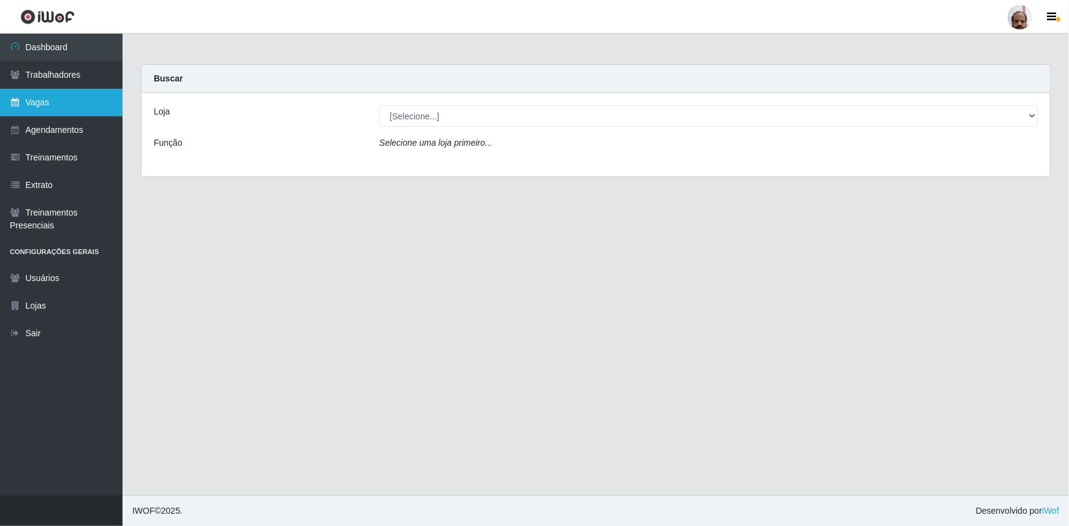
click at [48, 107] on link "Vagas" at bounding box center [61, 103] width 123 height 28
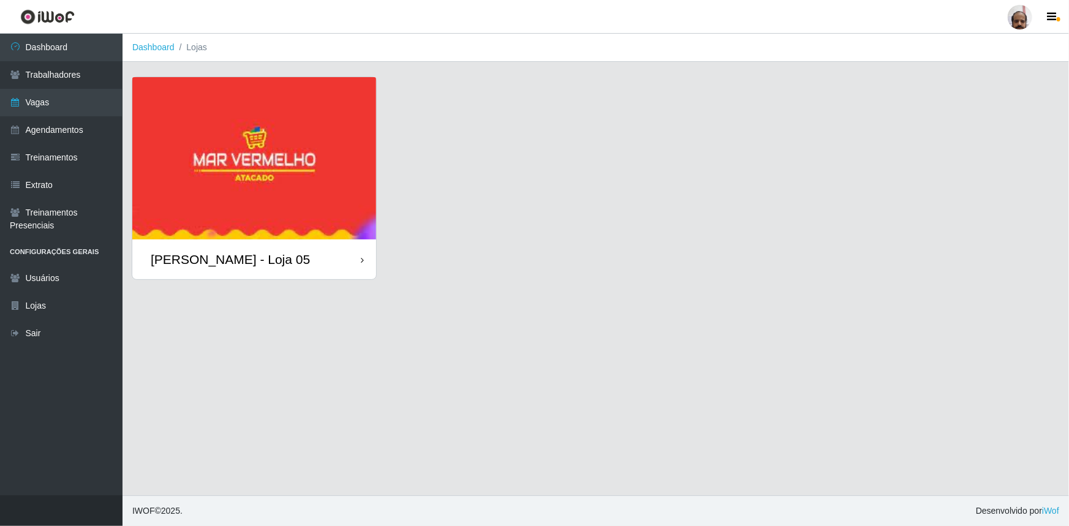
click at [281, 195] on img at bounding box center [254, 158] width 244 height 162
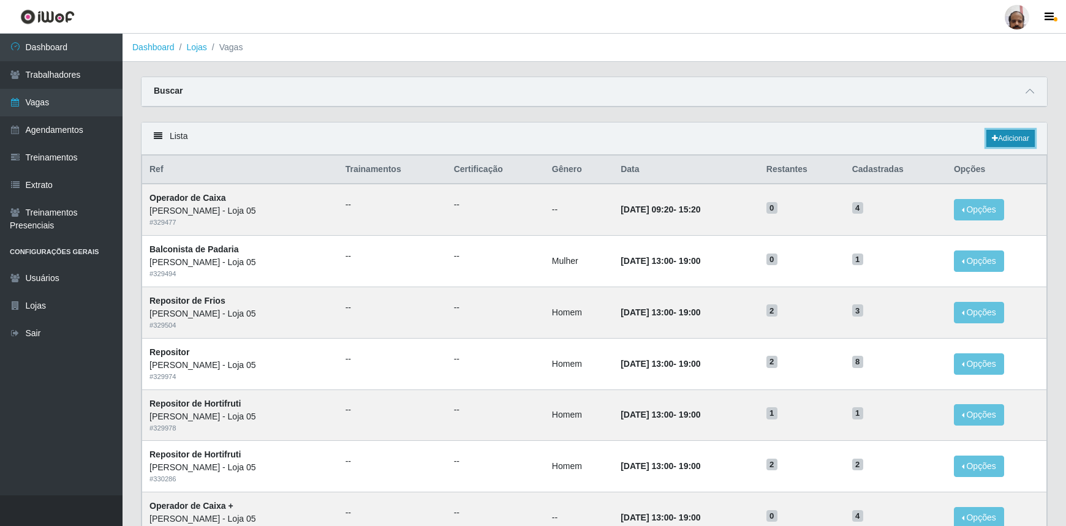
click at [1010, 140] on link "Adicionar" at bounding box center [1010, 138] width 48 height 17
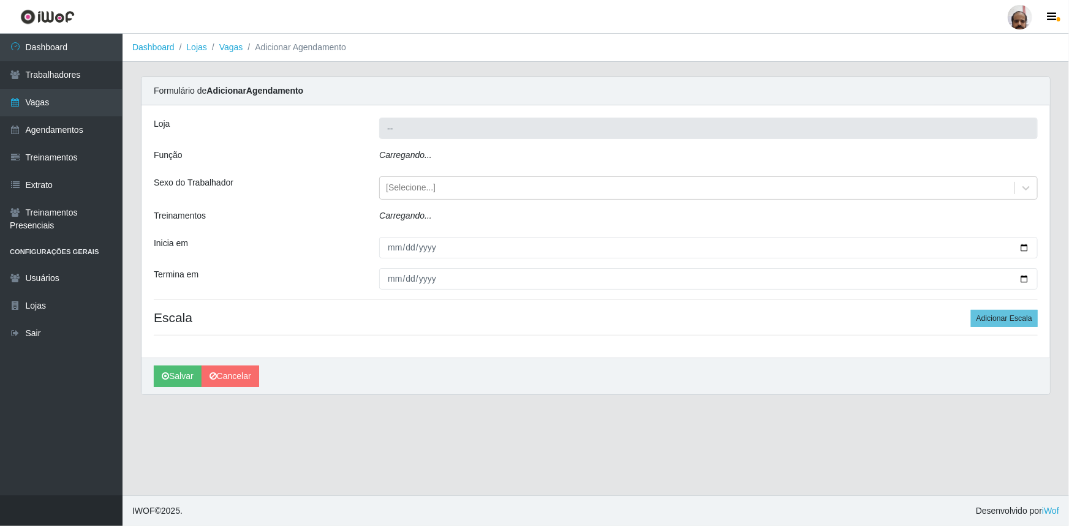
type input "[PERSON_NAME] - Loja 05"
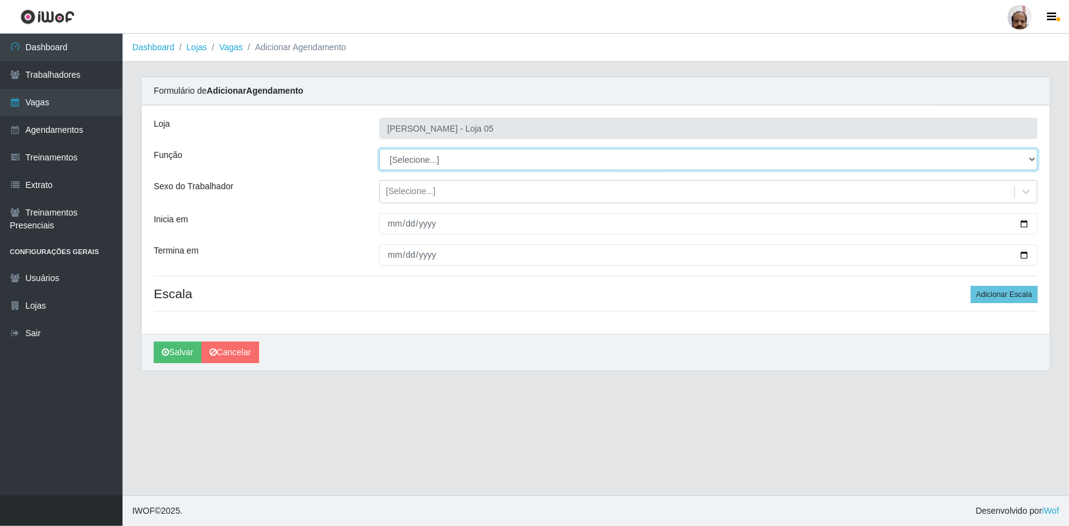
click at [1035, 162] on select "[Selecione...] ASG ASG + ASG ++ Auxiliar de Depósito Auxiliar de Depósito + Aux…" at bounding box center [708, 159] width 658 height 21
select select "110"
click at [379, 149] on select "[Selecione...] ASG ASG + ASG ++ Auxiliar de Depósito Auxiliar de Depósito + Aux…" at bounding box center [708, 159] width 658 height 21
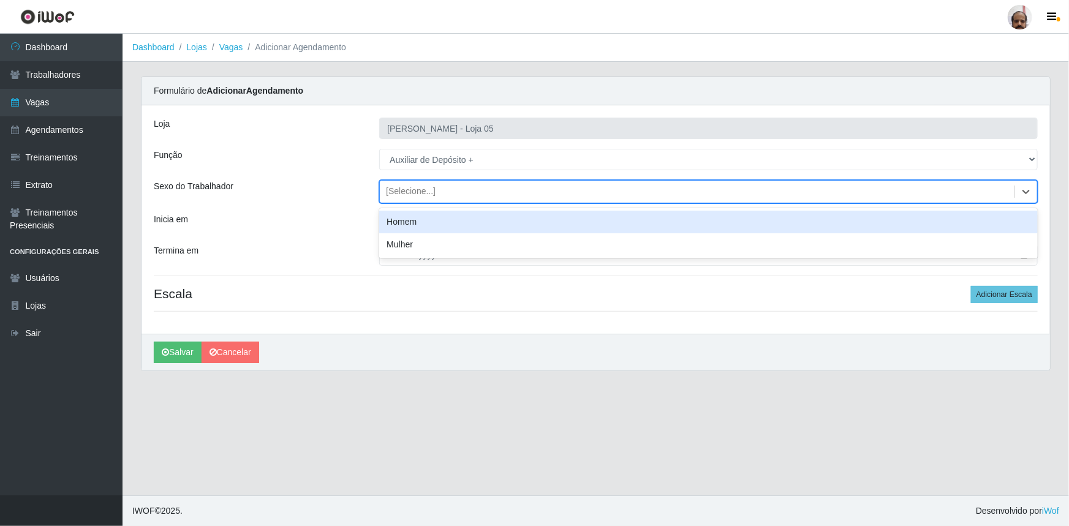
drag, startPoint x: 1027, startPoint y: 192, endPoint x: 895, endPoint y: 203, distance: 132.2
click at [1027, 192] on icon at bounding box center [1026, 192] width 12 height 12
click at [418, 228] on div "Homem" at bounding box center [708, 222] width 658 height 23
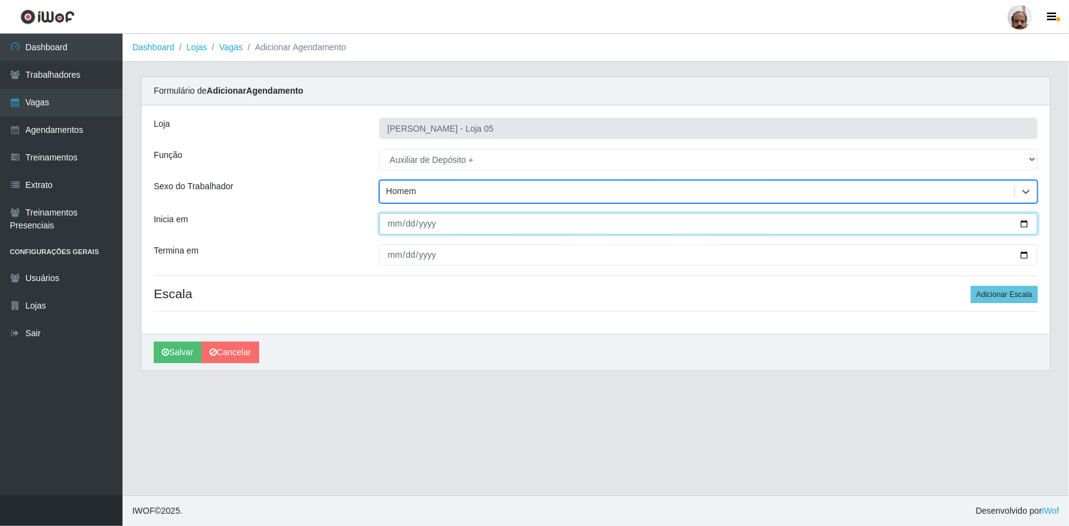
click at [1024, 221] on input "Inicia em" at bounding box center [708, 223] width 658 height 21
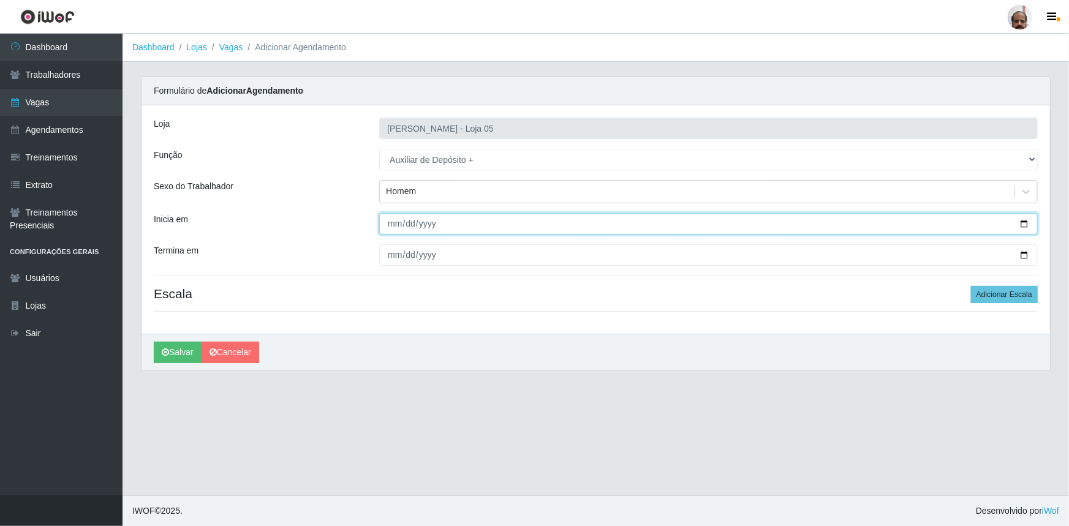
type input "[DATE]"
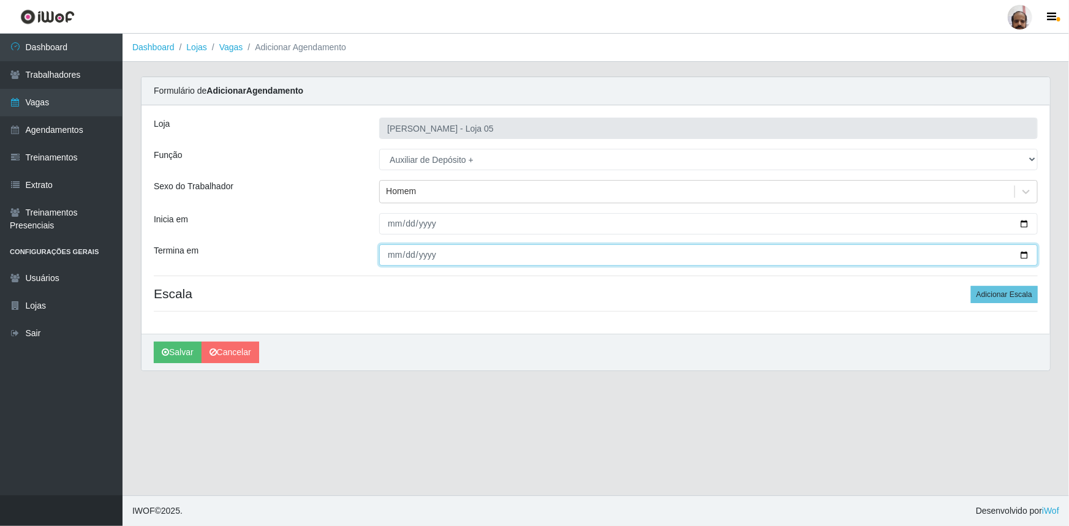
click at [1022, 256] on input "Termina em" at bounding box center [708, 254] width 658 height 21
type input "[DATE]"
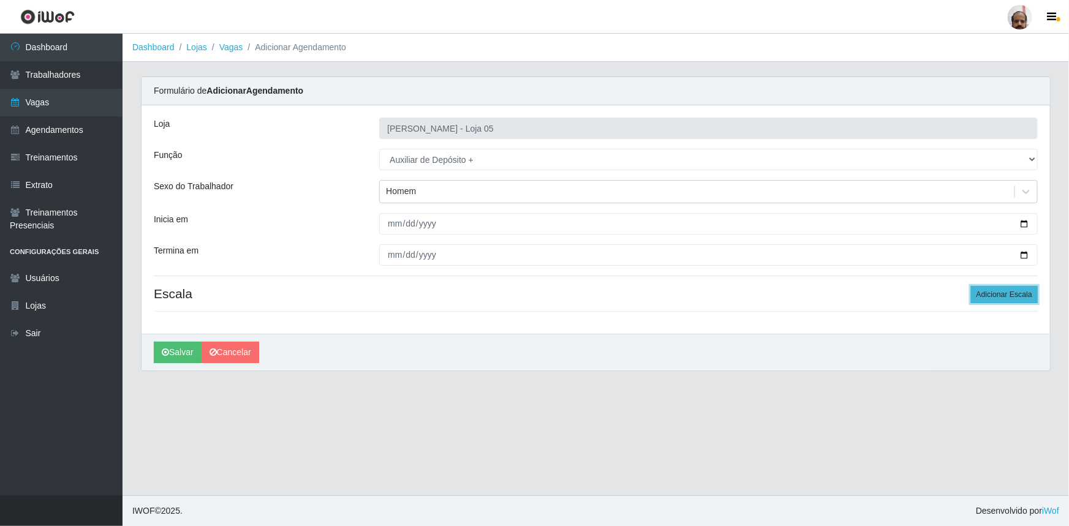
click at [1016, 293] on button "Adicionar Escala" at bounding box center [1004, 294] width 67 height 17
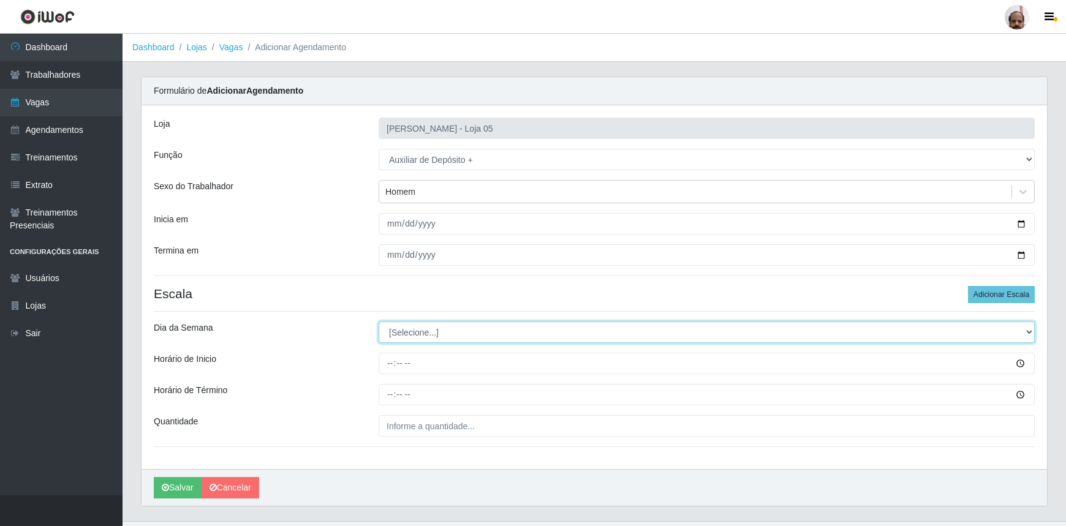
drag, startPoint x: 1022, startPoint y: 332, endPoint x: 1000, endPoint y: 337, distance: 23.2
click at [1022, 332] on select "[Selecione...] Segunda Terça Quarta Quinta Sexta Sábado Domingo" at bounding box center [707, 332] width 656 height 21
select select "1"
click at [379, 322] on select "[Selecione...] Segunda Terça Quarta Quinta Sexta Sábado Domingo" at bounding box center [707, 332] width 656 height 21
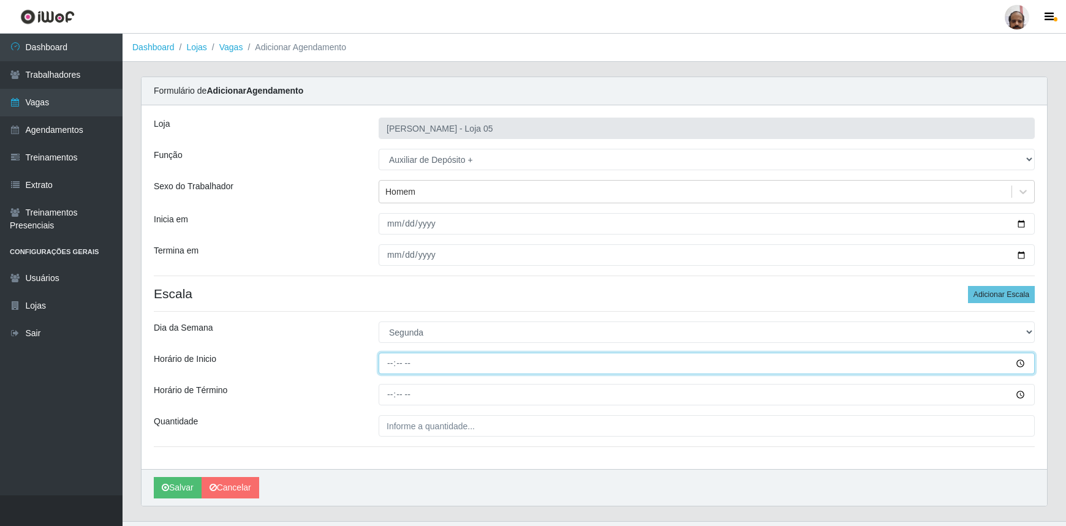
click at [392, 359] on input "Horário de Inicio" at bounding box center [707, 363] width 656 height 21
type input "23:00"
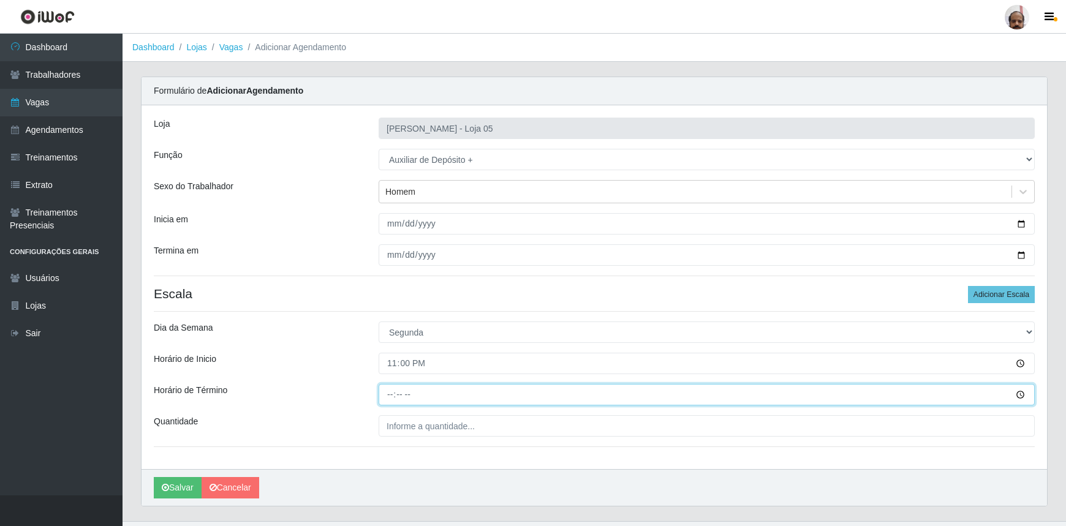
click at [388, 389] on input "Horário de Término" at bounding box center [707, 394] width 656 height 21
type input "05:00"
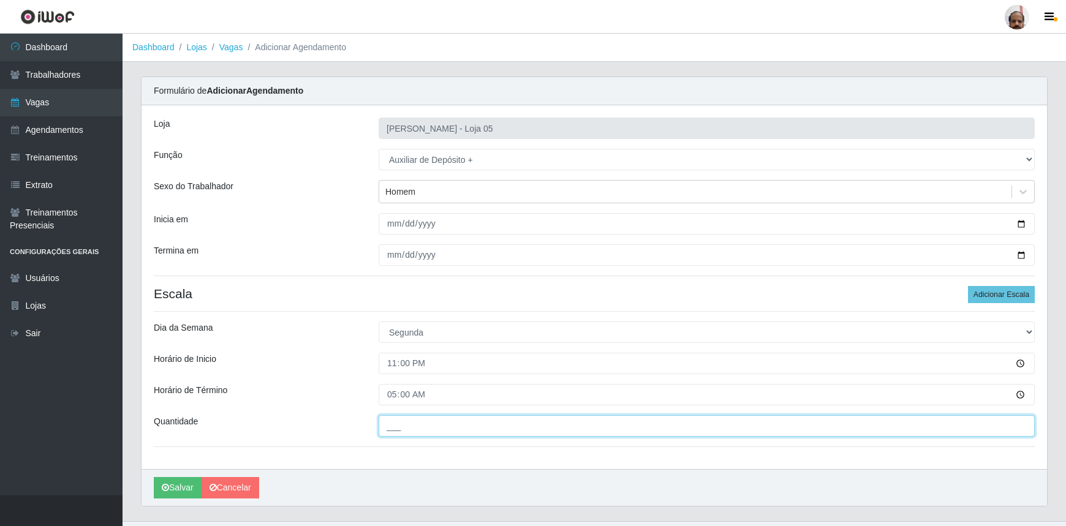
click at [448, 429] on input "___" at bounding box center [707, 425] width 656 height 21
type input "4__"
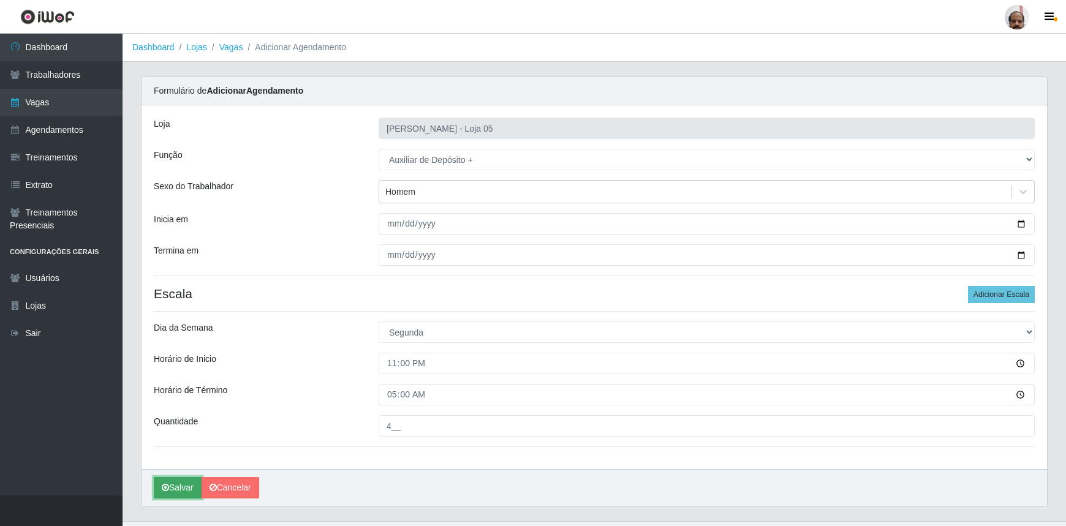
click at [177, 489] on button "Salvar" at bounding box center [178, 487] width 48 height 21
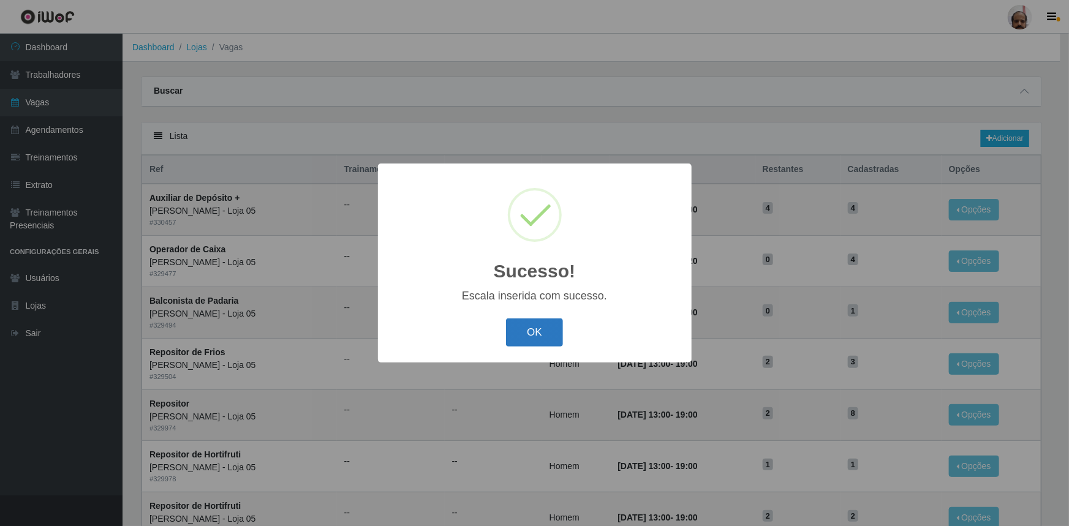
click at [538, 333] on button "OK" at bounding box center [534, 333] width 57 height 29
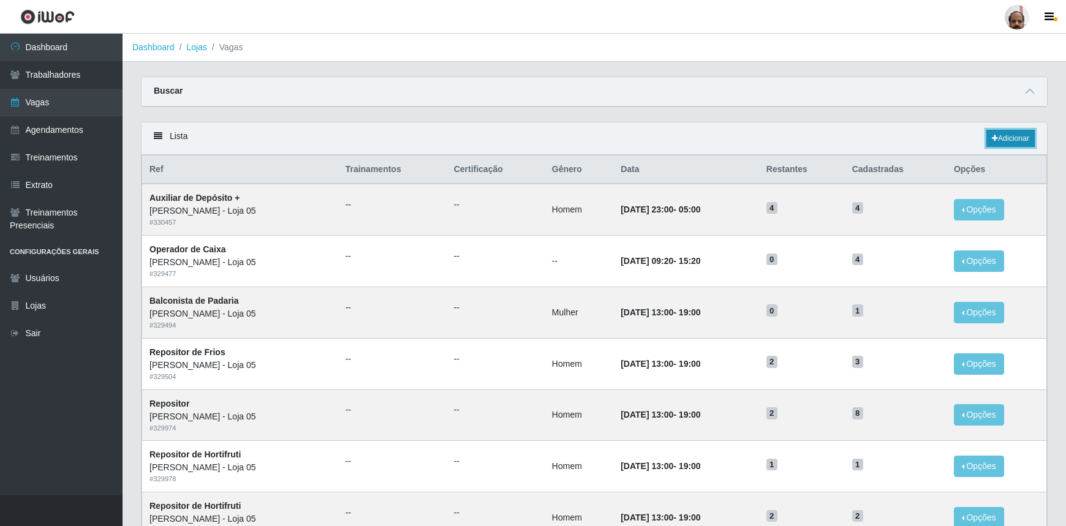
click at [1016, 137] on link "Adicionar" at bounding box center [1010, 138] width 48 height 17
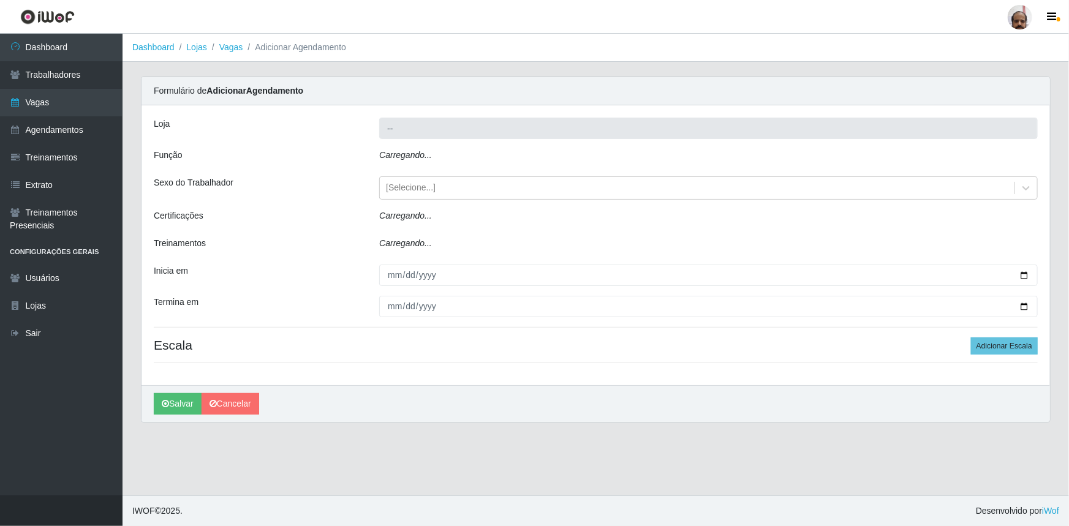
type input "[PERSON_NAME] - Loja 05"
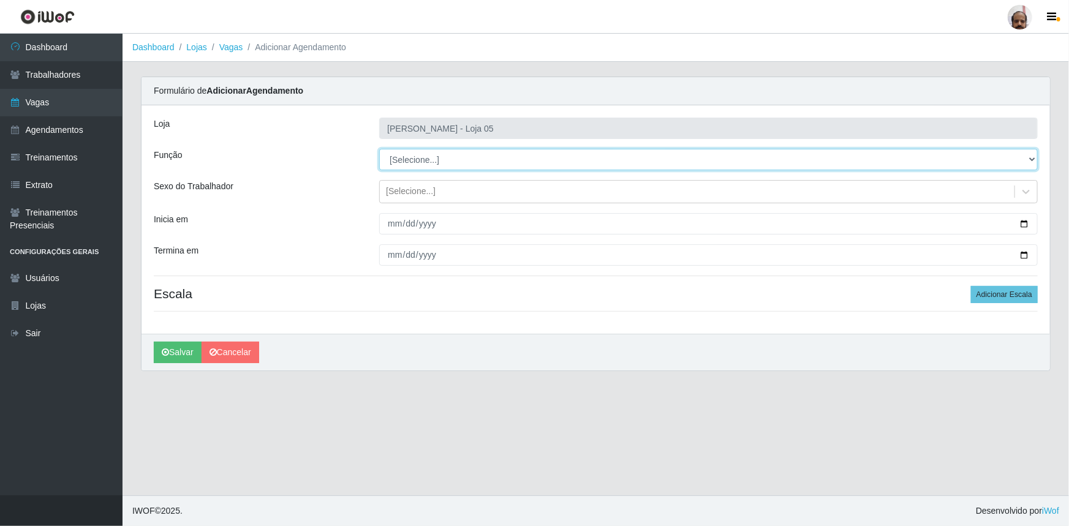
click at [1035, 157] on select "[Selecione...] ASG ASG + ASG ++ Auxiliar de Depósito Auxiliar de Depósito + Aux…" at bounding box center [708, 159] width 658 height 21
select select "110"
click at [379, 149] on select "[Selecione...] ASG ASG + ASG ++ Auxiliar de Depósito Auxiliar de Depósito + Aux…" at bounding box center [708, 159] width 658 height 21
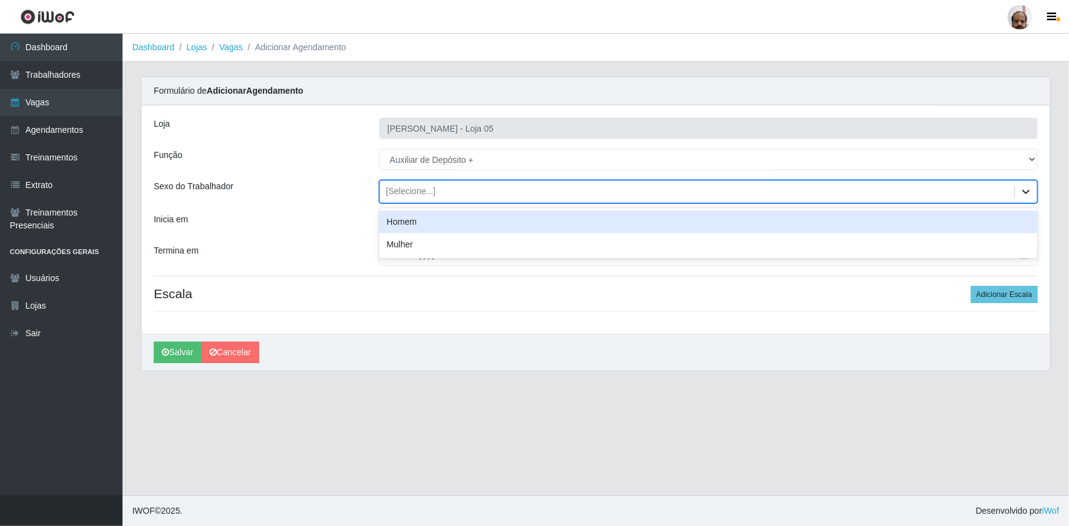
click at [1023, 191] on icon at bounding box center [1026, 192] width 12 height 12
click at [423, 224] on div "Homem" at bounding box center [708, 222] width 658 height 23
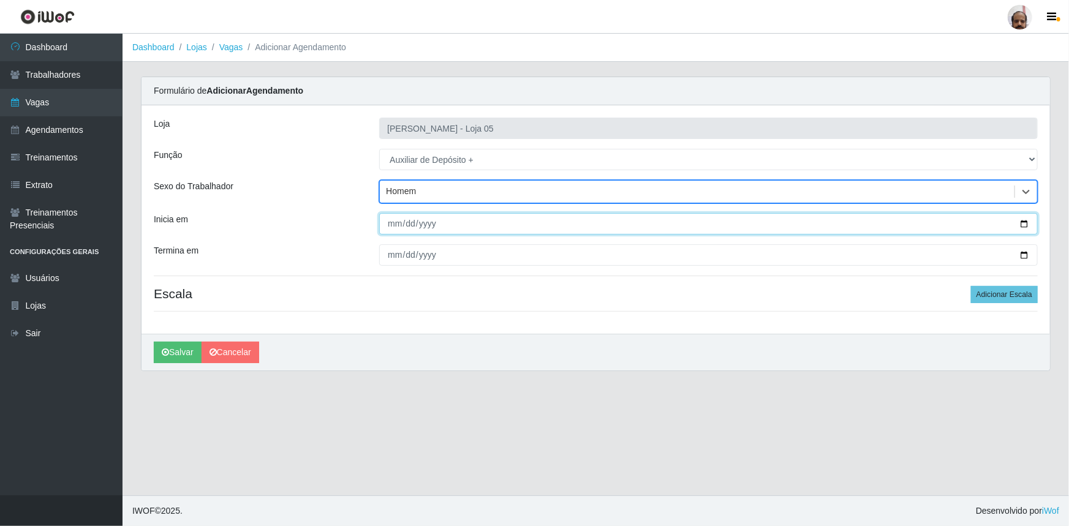
click at [1022, 224] on input "Inicia em" at bounding box center [708, 223] width 658 height 21
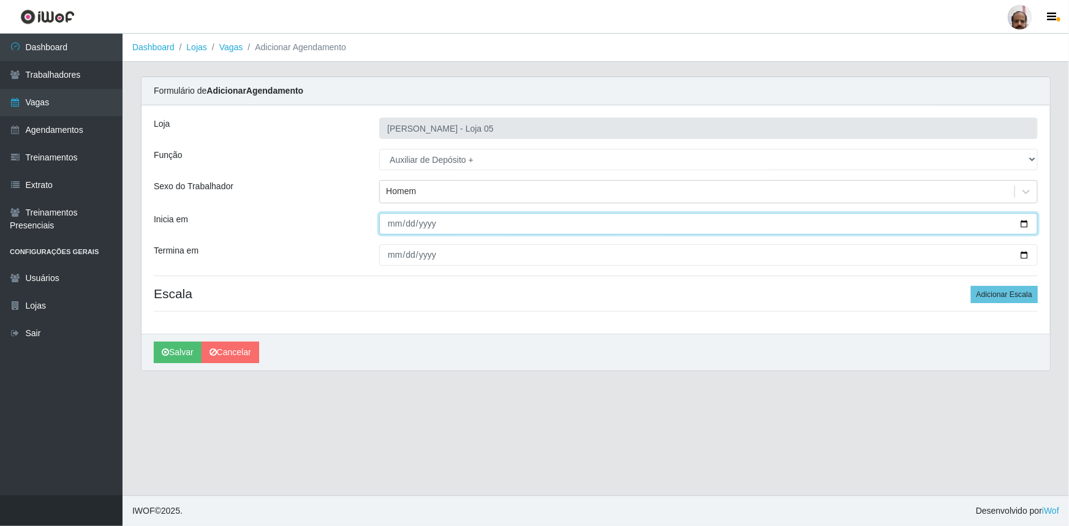
type input "[DATE]"
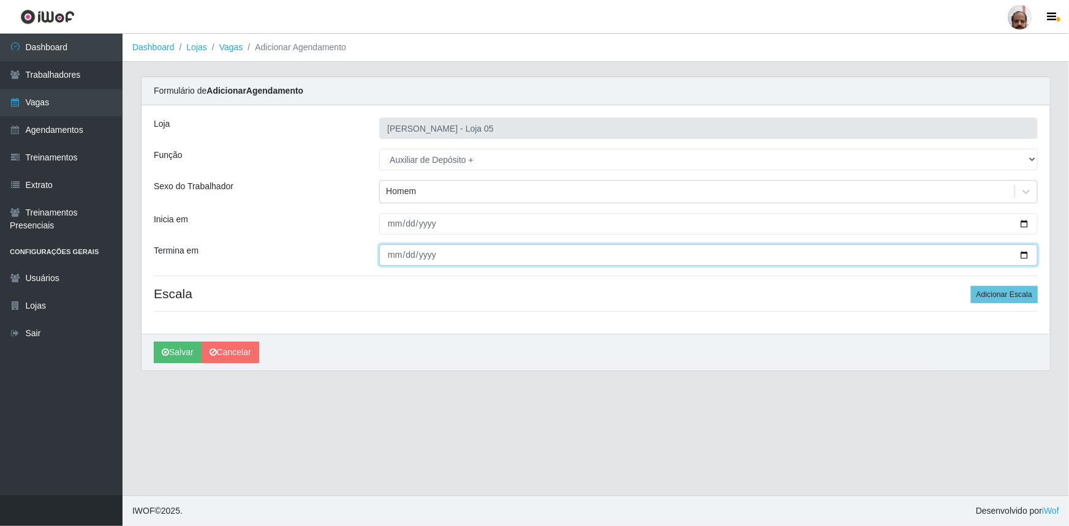
click at [1021, 254] on input "Termina em" at bounding box center [708, 254] width 658 height 21
type input "[DATE]"
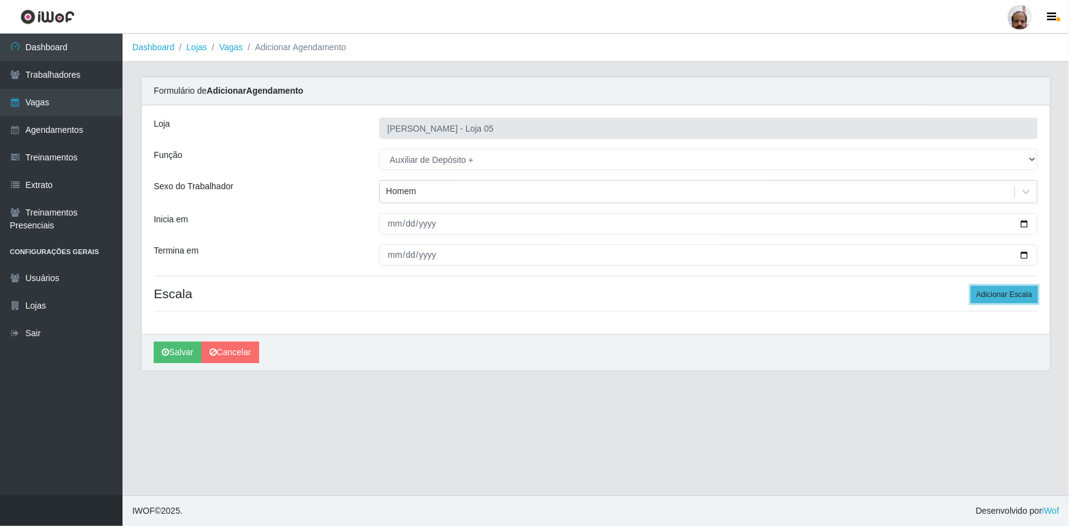
click at [996, 290] on button "Adicionar Escala" at bounding box center [1004, 294] width 67 height 17
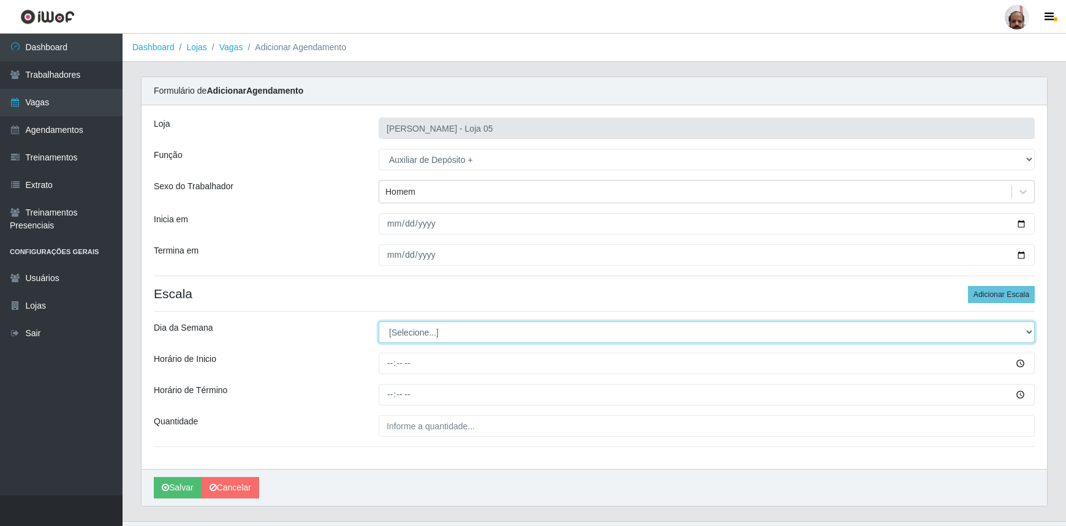
drag, startPoint x: 1025, startPoint y: 331, endPoint x: 916, endPoint y: 336, distance: 109.1
click at [1025, 331] on select "[Selecione...] Segunda Terça Quarta Quinta Sexta Sábado Domingo" at bounding box center [707, 332] width 656 height 21
select select "2"
click at [379, 322] on select "[Selecione...] Segunda Terça Quarta Quinta Sexta Sábado Domingo" at bounding box center [707, 332] width 656 height 21
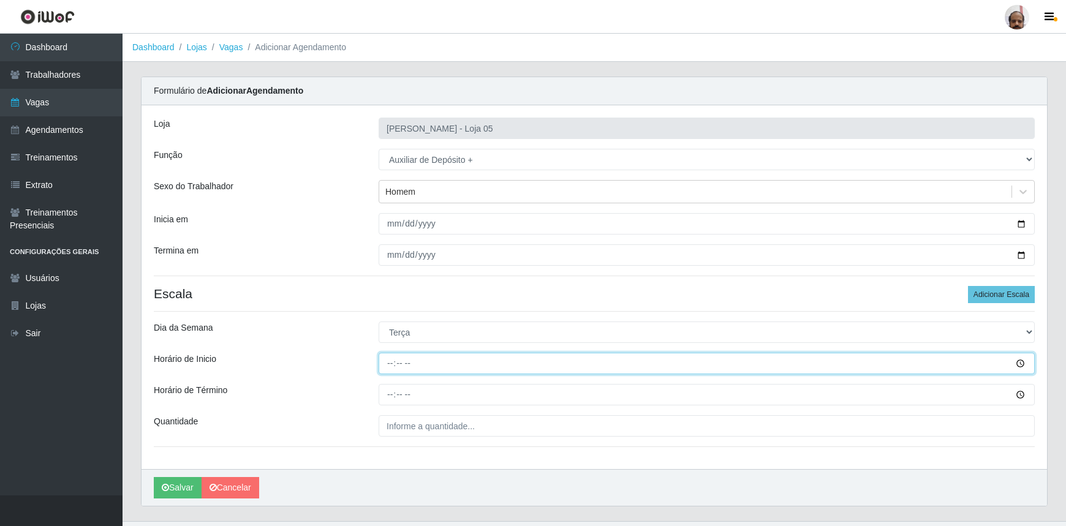
click at [385, 363] on input "Horário de Inicio" at bounding box center [707, 363] width 656 height 21
type input "23:00"
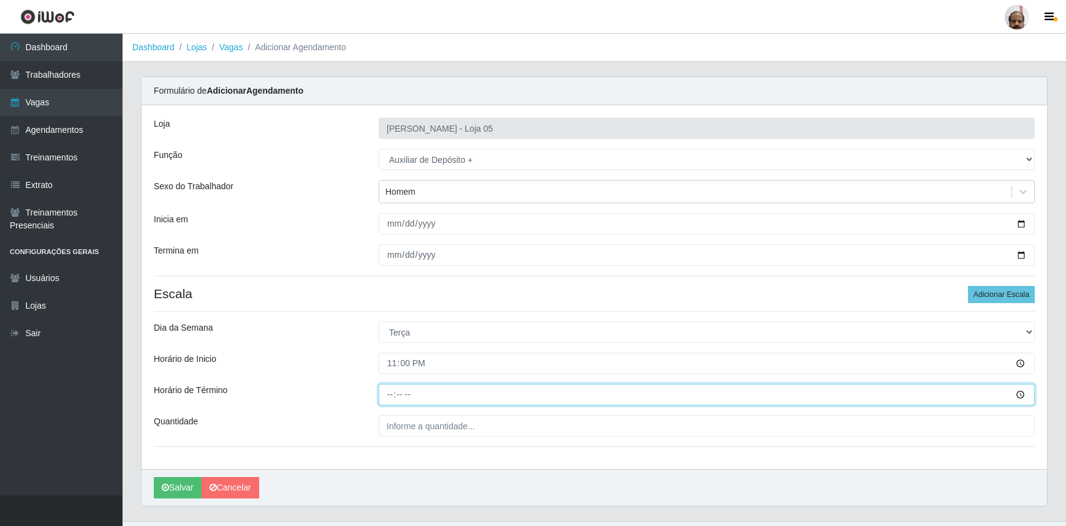
click at [388, 392] on input "Horário de Término" at bounding box center [707, 394] width 656 height 21
type input "05:00"
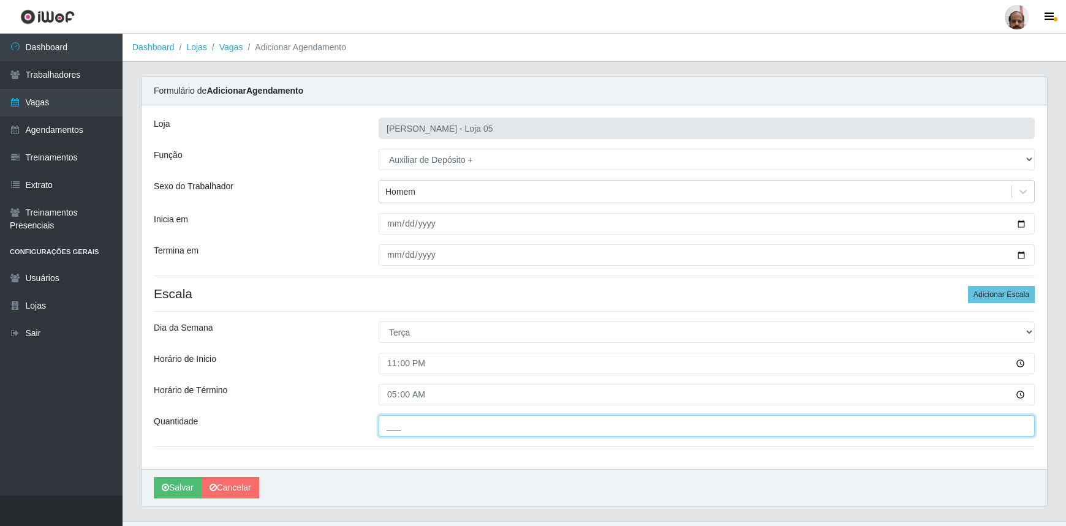
click at [404, 430] on input "___" at bounding box center [707, 425] width 656 height 21
type input "4__"
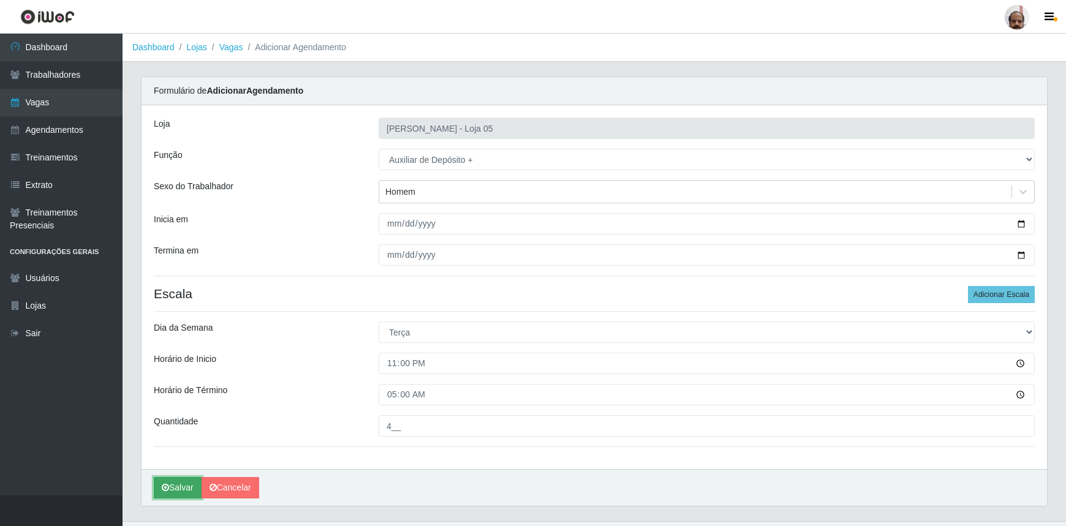
click at [172, 491] on button "Salvar" at bounding box center [178, 487] width 48 height 21
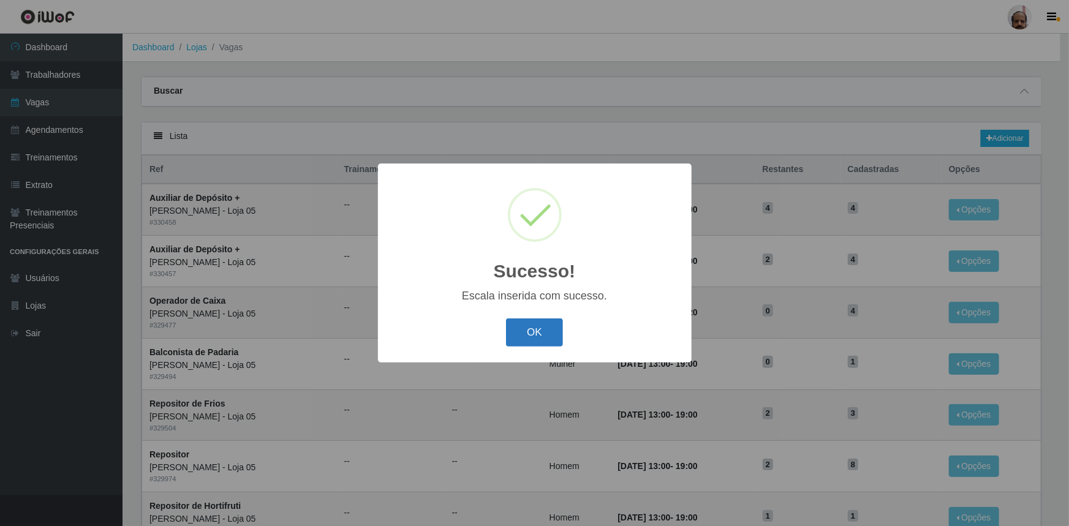
click at [538, 337] on button "OK" at bounding box center [534, 333] width 57 height 29
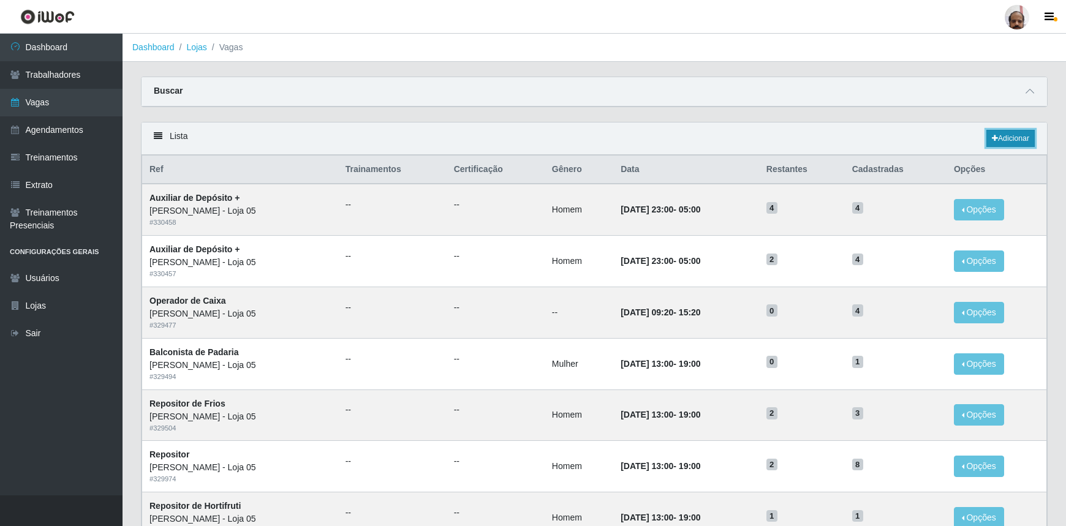
click at [1013, 138] on link "Adicionar" at bounding box center [1010, 138] width 48 height 17
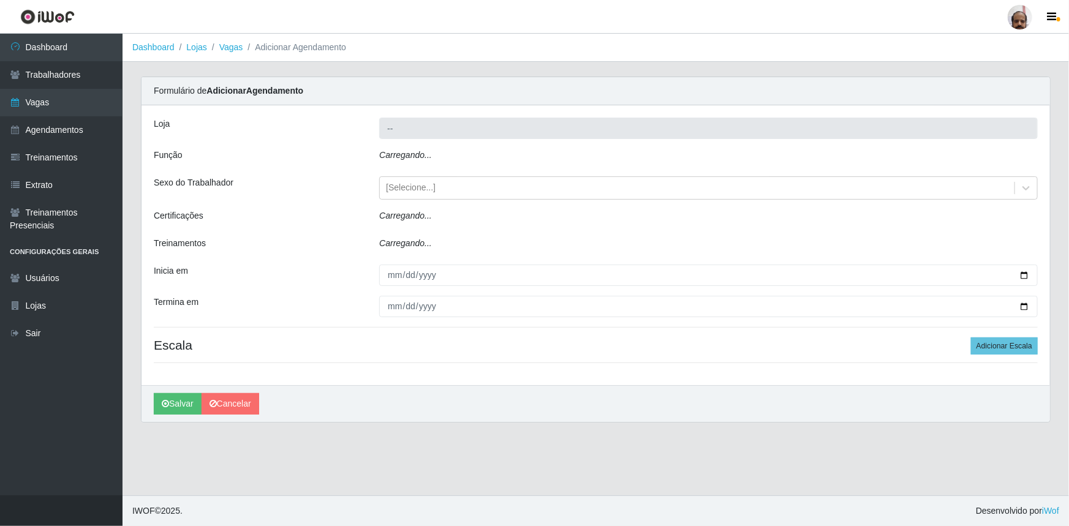
type input "[PERSON_NAME] - Loja 05"
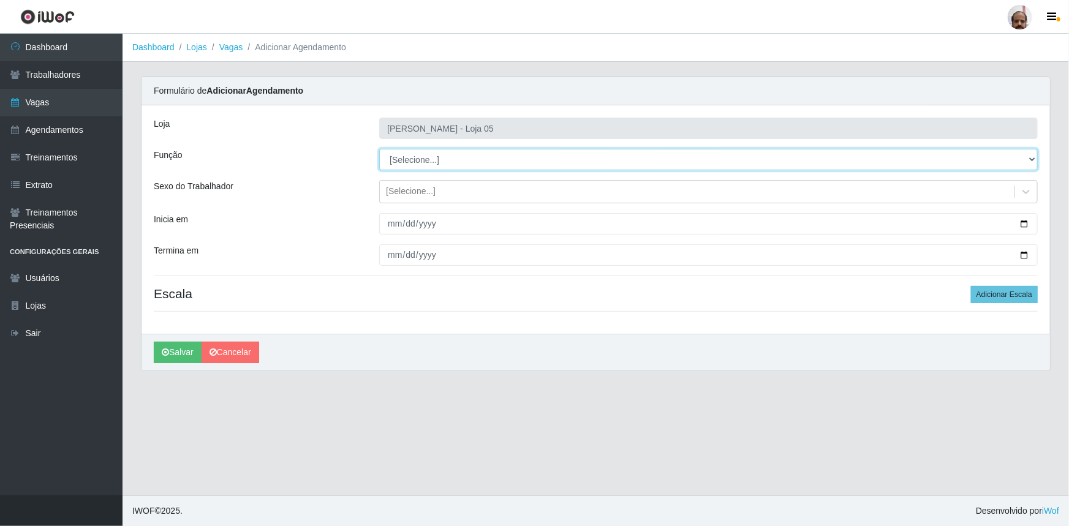
click at [1031, 159] on select "[Selecione...] ASG ASG + ASG ++ Auxiliar de Depósito Auxiliar de Depósito + Aux…" at bounding box center [708, 159] width 658 height 21
select select "82"
click at [379, 149] on select "[Selecione...] ASG ASG + ASG ++ Auxiliar de Depósito Auxiliar de Depósito + Aux…" at bounding box center [708, 159] width 658 height 21
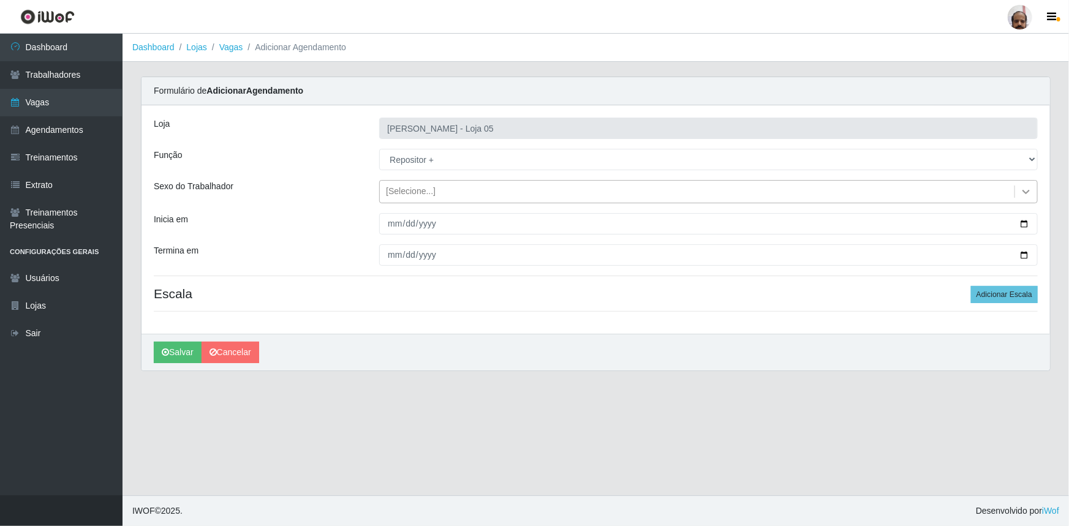
click at [1027, 191] on icon at bounding box center [1025, 192] width 7 height 4
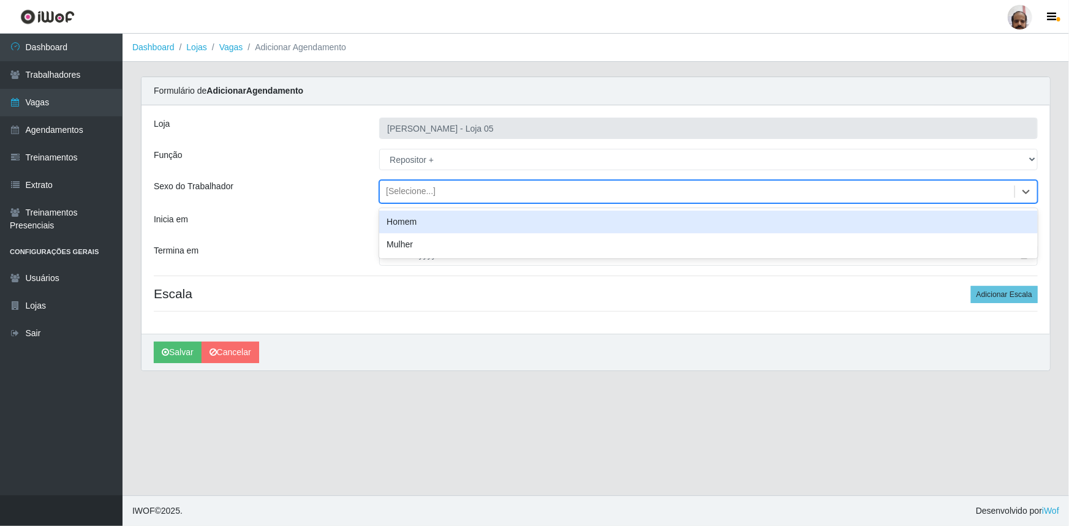
click at [418, 225] on div "Homem" at bounding box center [708, 222] width 658 height 23
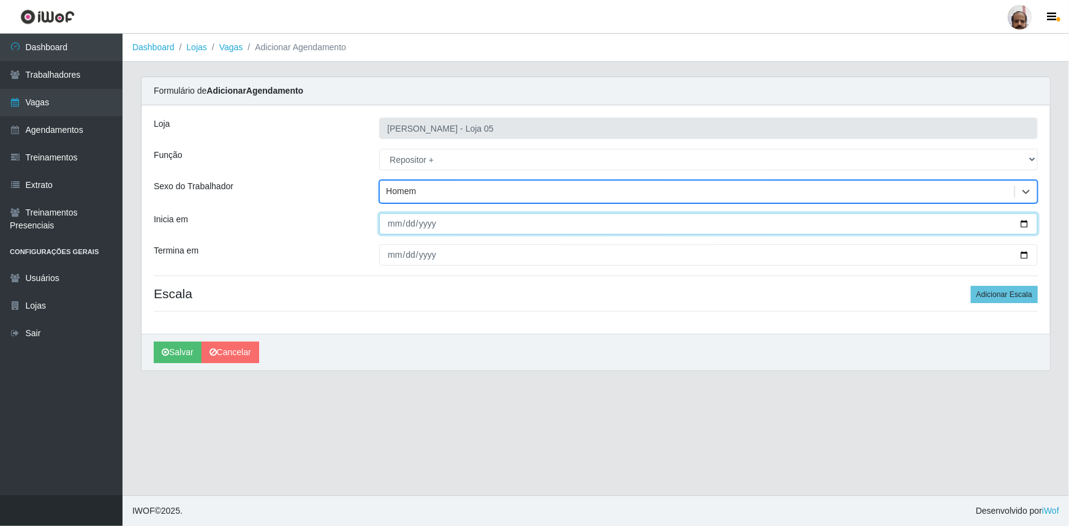
click at [1023, 222] on input "Inicia em" at bounding box center [708, 223] width 658 height 21
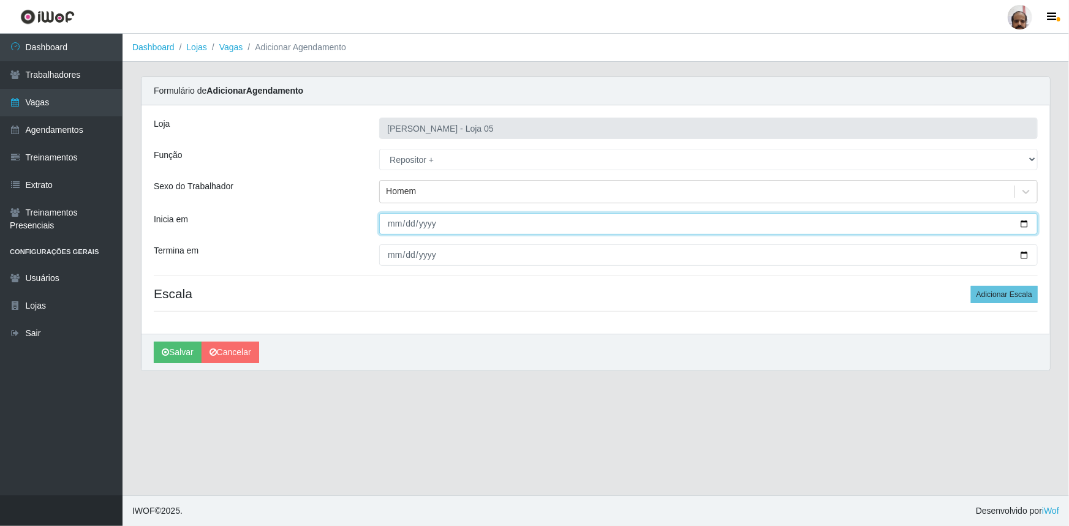
type input "[DATE]"
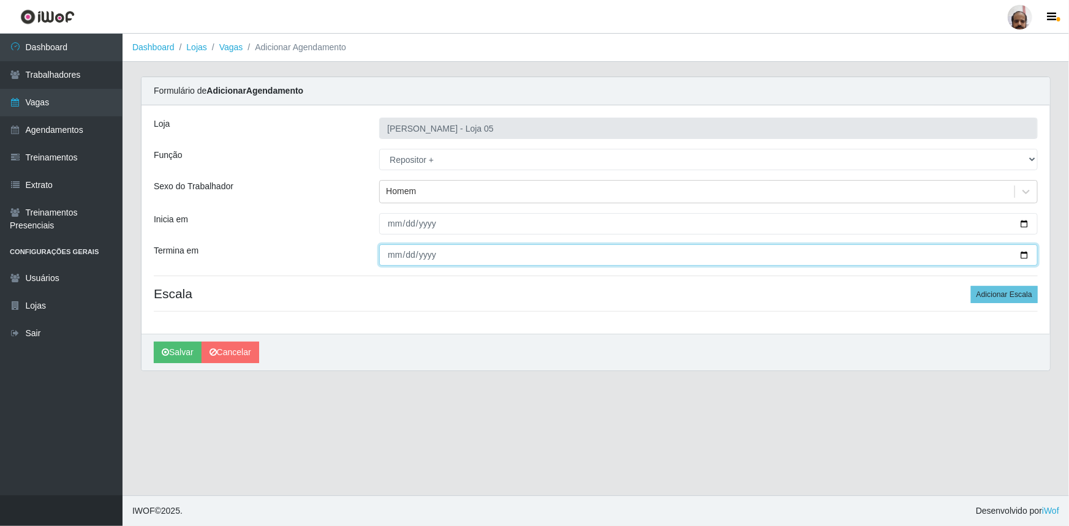
click at [1029, 258] on input "Termina em" at bounding box center [708, 254] width 658 height 21
type input "[DATE]"
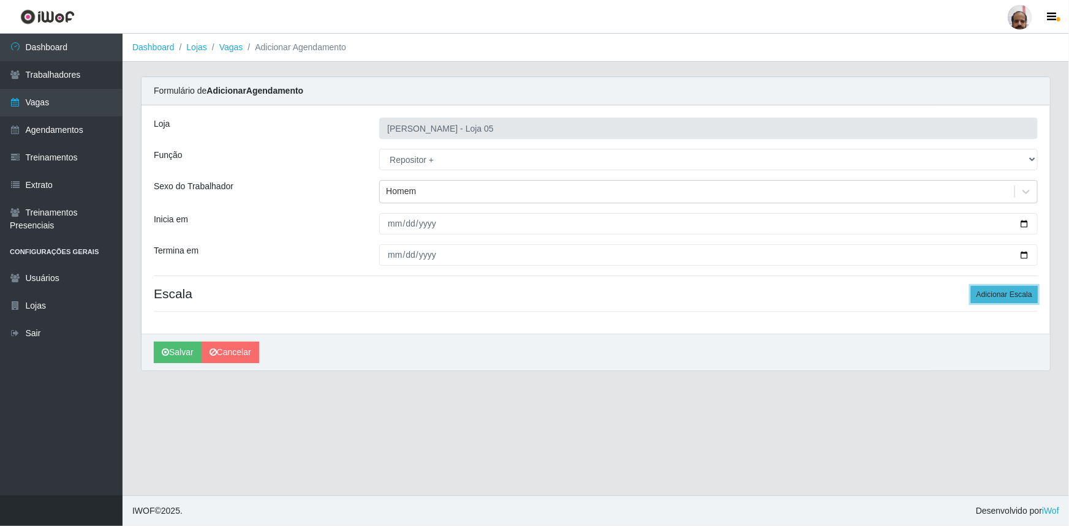
click at [997, 292] on button "Adicionar Escala" at bounding box center [1004, 294] width 67 height 17
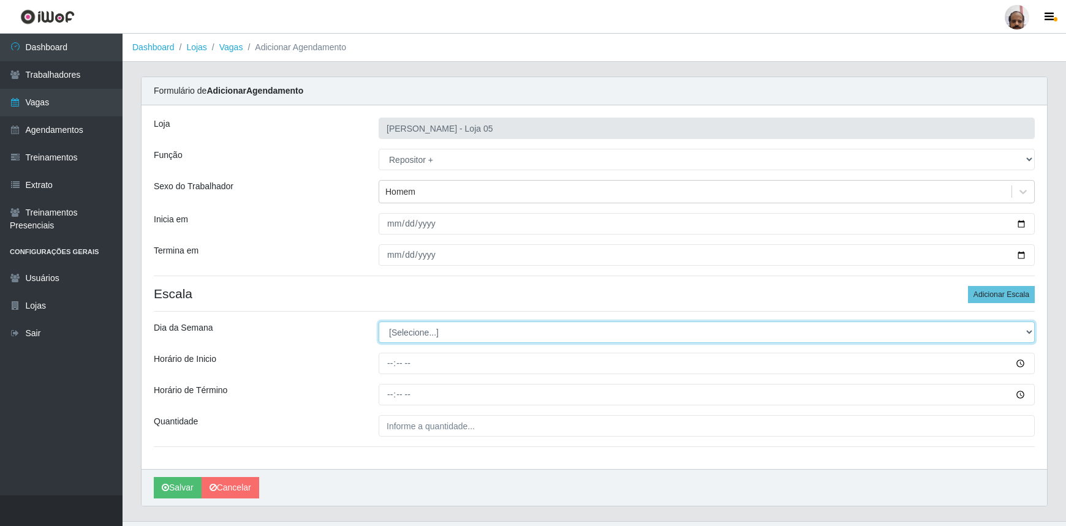
click at [1018, 331] on select "[Selecione...] Segunda Terça Quarta Quinta Sexta Sábado Domingo" at bounding box center [707, 332] width 656 height 21
select select "1"
click at [379, 322] on select "[Selecione...] Segunda Terça Quarta Quinta Sexta Sábado Domingo" at bounding box center [707, 332] width 656 height 21
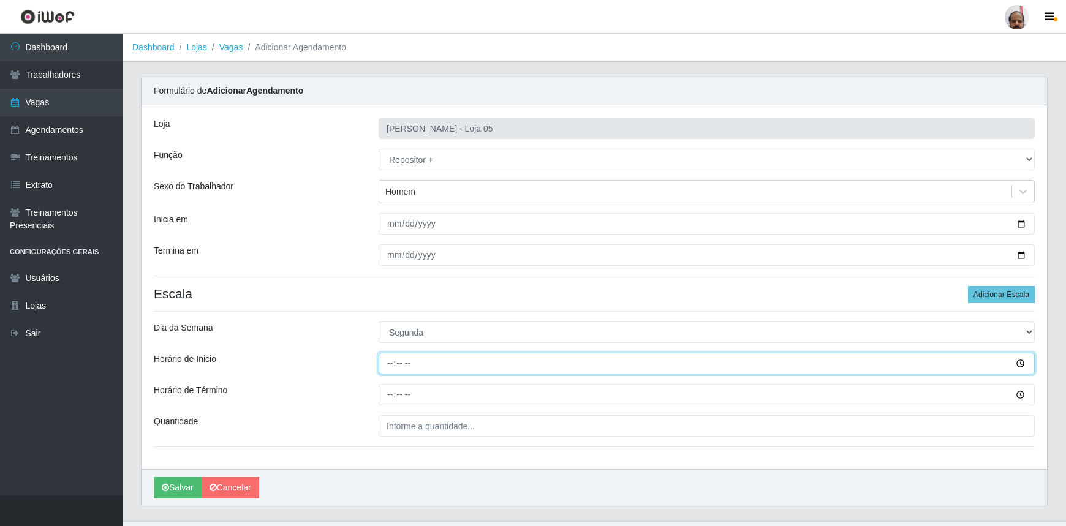
click at [385, 361] on input "Horário de Inicio" at bounding box center [707, 363] width 656 height 21
click at [381, 363] on input "05:00" at bounding box center [707, 363] width 656 height 21
click at [389, 362] on input "05:00" at bounding box center [707, 363] width 656 height 21
type input "23:00"
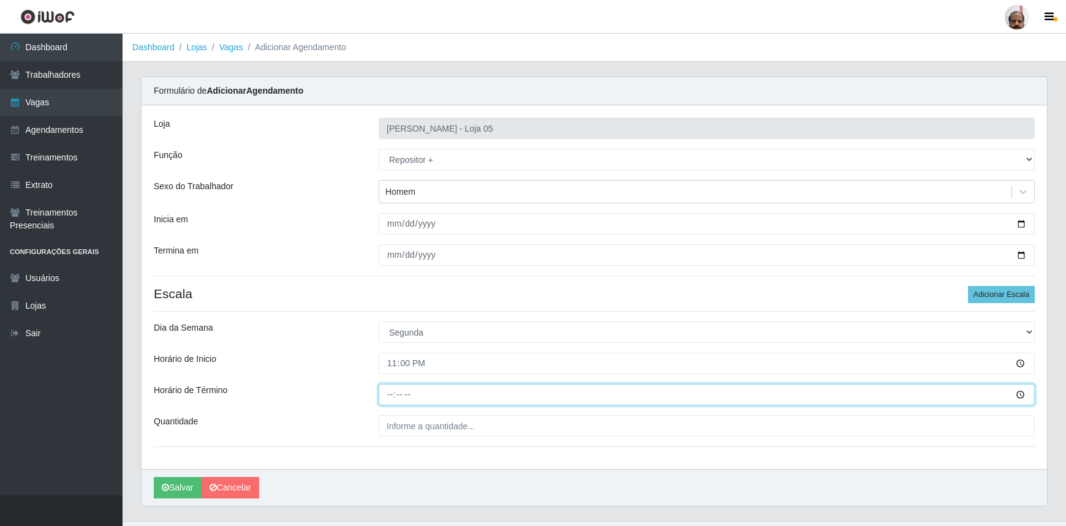
click at [382, 396] on input "Horário de Término" at bounding box center [707, 394] width 656 height 21
type input "05:00"
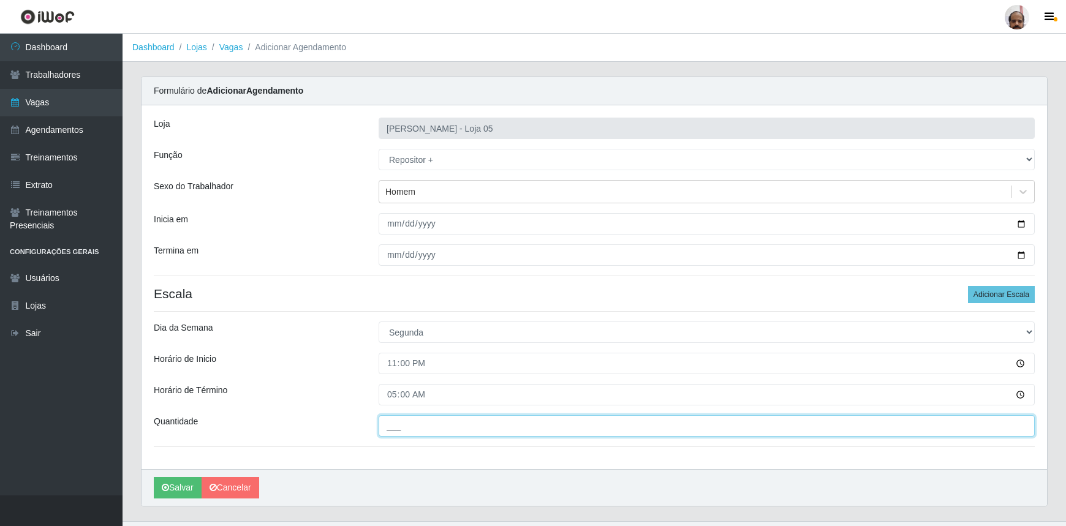
click at [442, 423] on input "___" at bounding box center [707, 425] width 656 height 21
type input "3__"
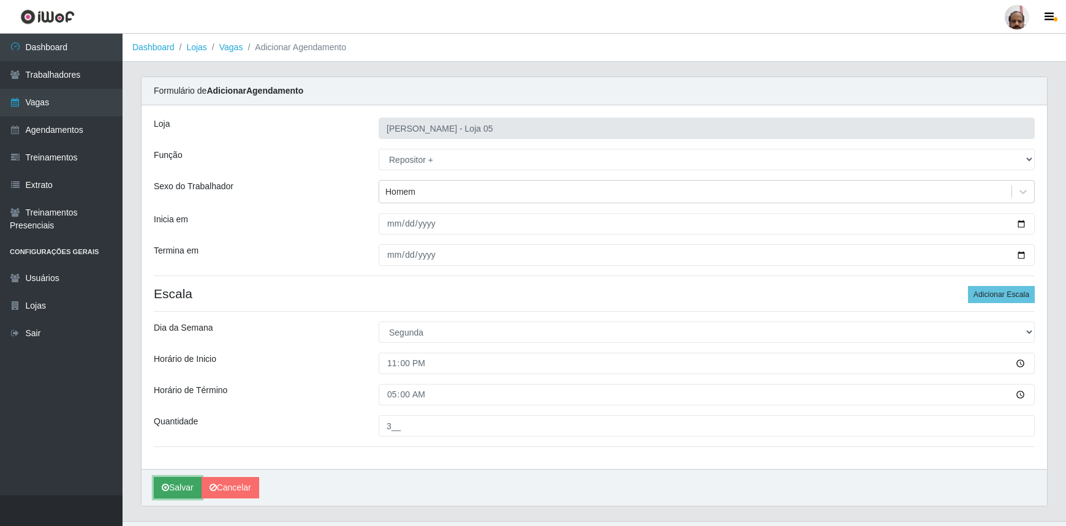
click at [164, 488] on icon "submit" at bounding box center [165, 487] width 7 height 9
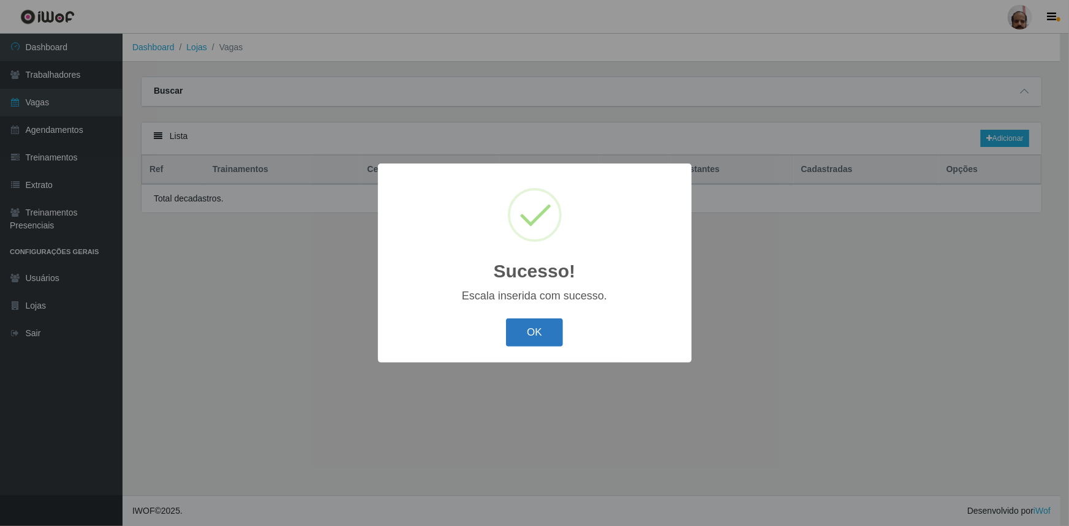
click at [539, 330] on button "OK" at bounding box center [534, 333] width 57 height 29
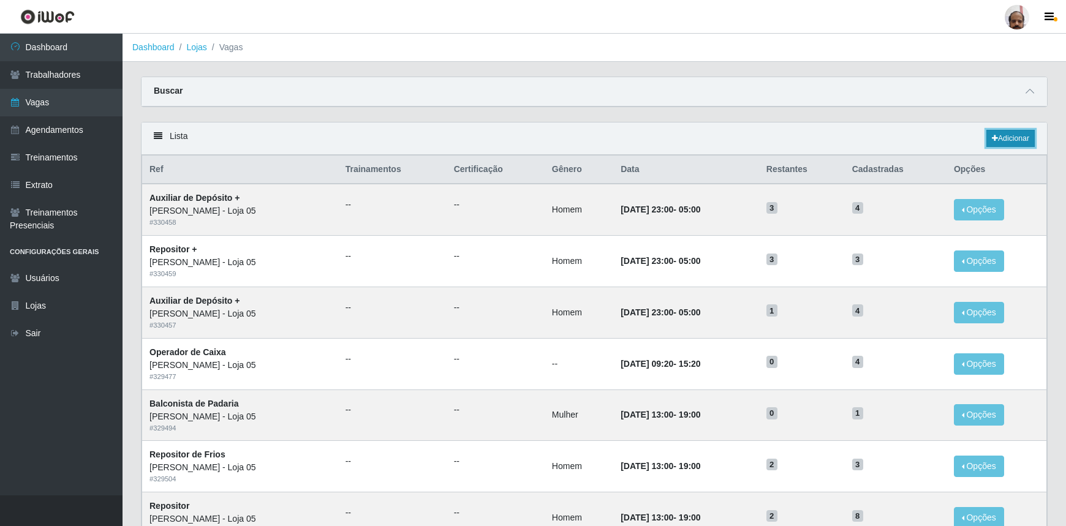
click at [1020, 135] on link "Adicionar" at bounding box center [1010, 138] width 48 height 17
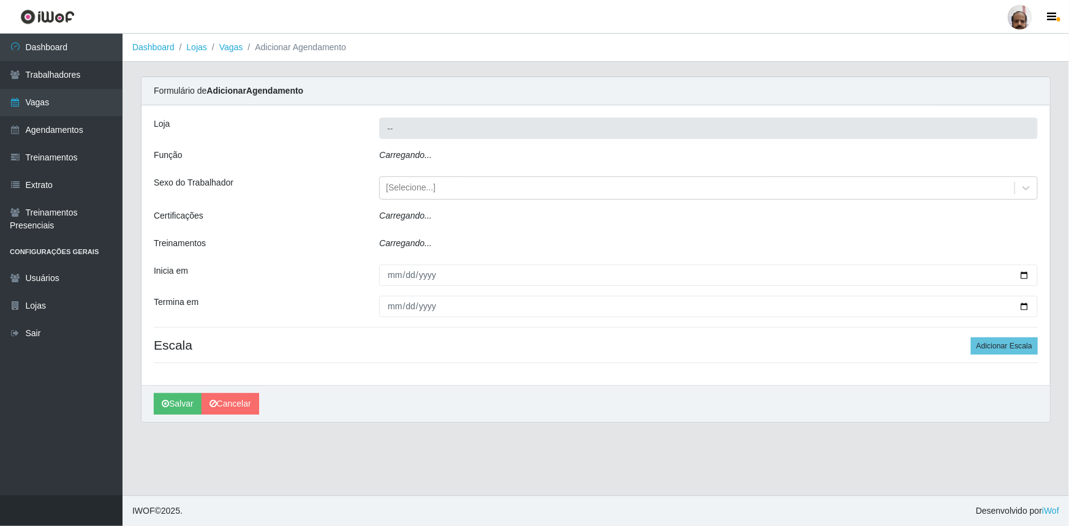
type input "[PERSON_NAME] - Loja 05"
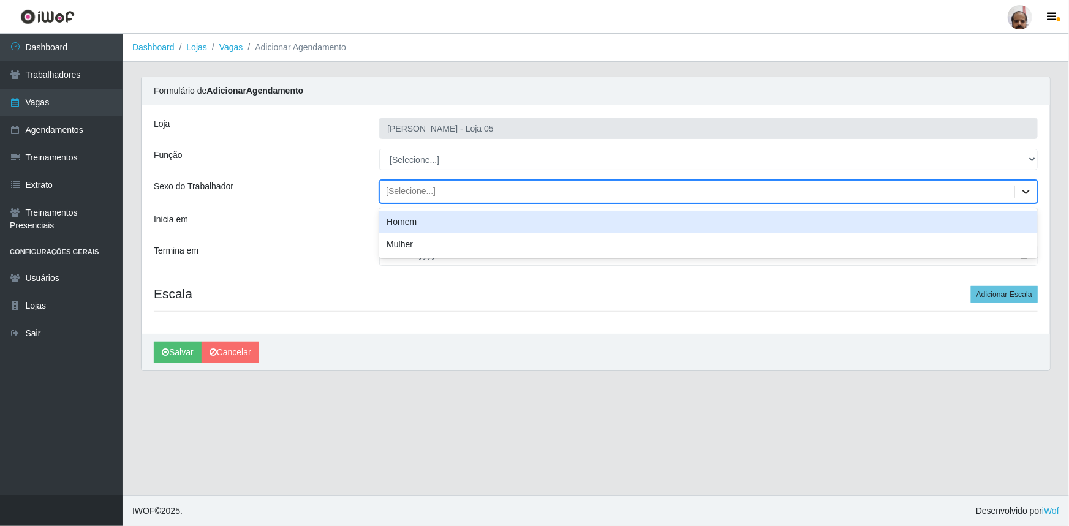
click at [1028, 194] on icon at bounding box center [1026, 192] width 12 height 12
click at [418, 229] on div "Homem" at bounding box center [708, 222] width 658 height 23
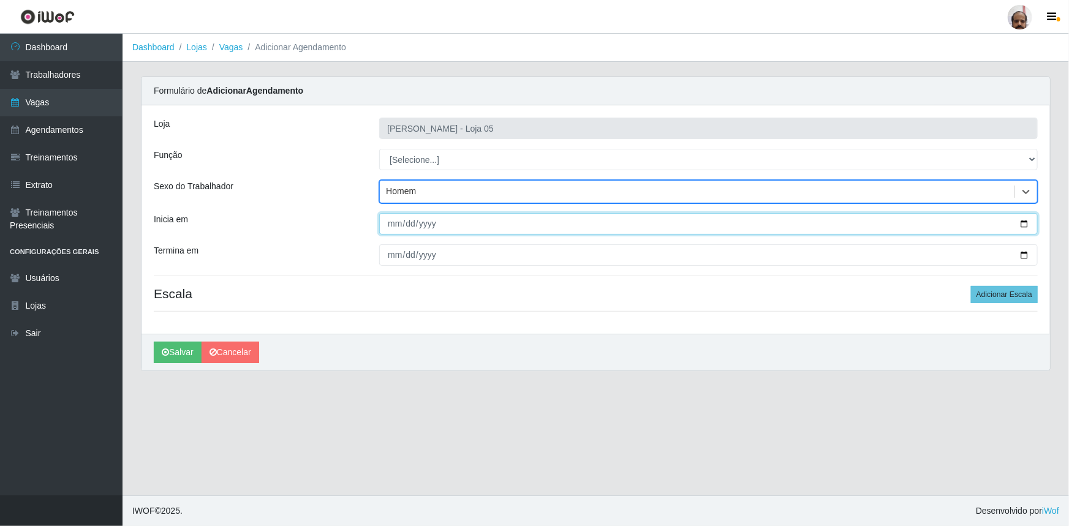
click at [1022, 225] on input "Inicia em" at bounding box center [708, 223] width 658 height 21
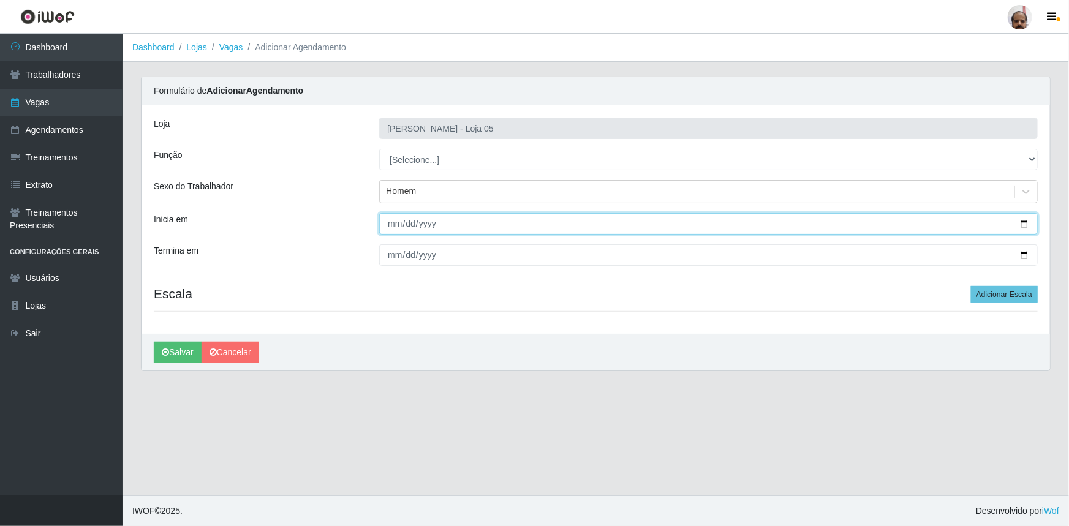
type input "[DATE]"
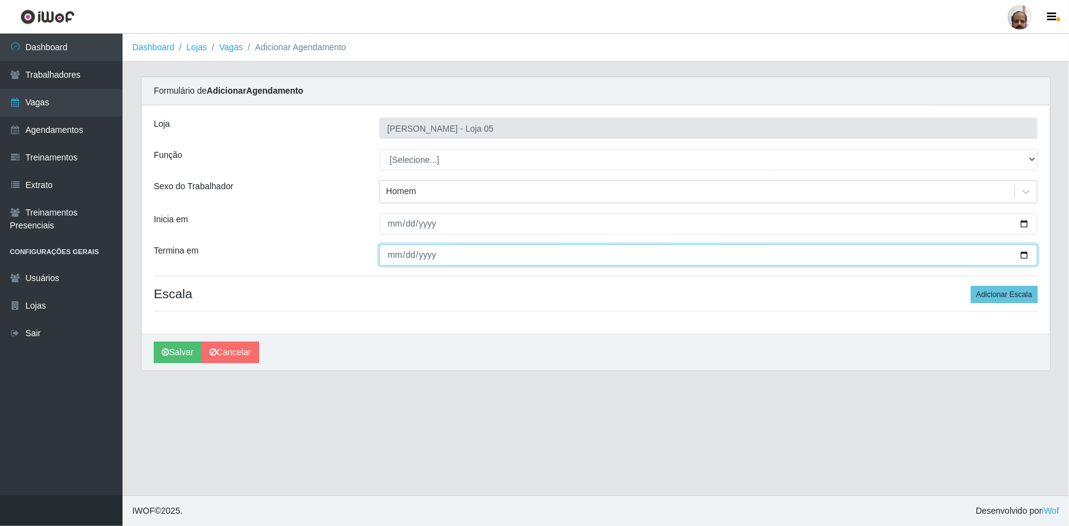
click at [1024, 258] on input "Termina em" at bounding box center [708, 254] width 658 height 21
type input "[DATE]"
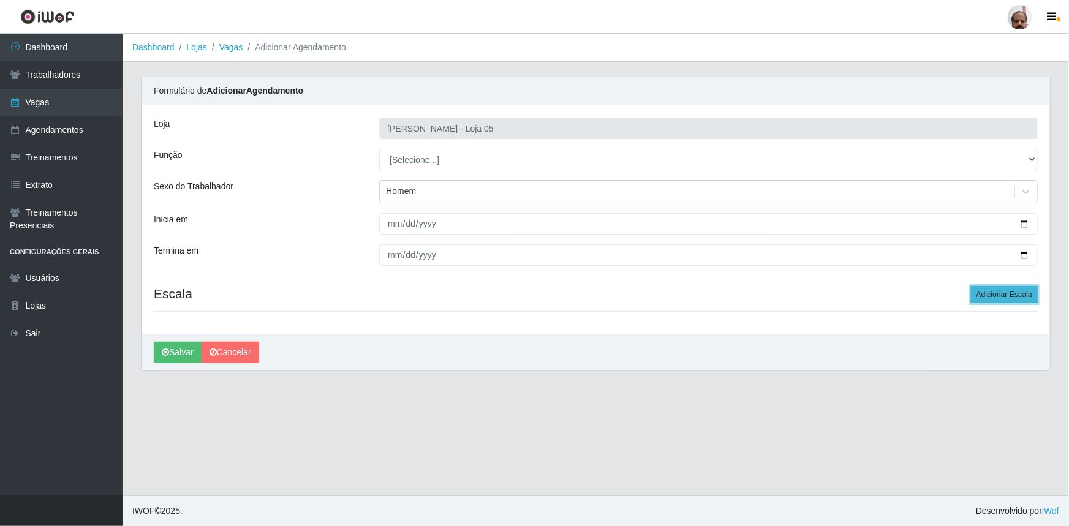
click at [1006, 293] on button "Adicionar Escala" at bounding box center [1004, 294] width 67 height 17
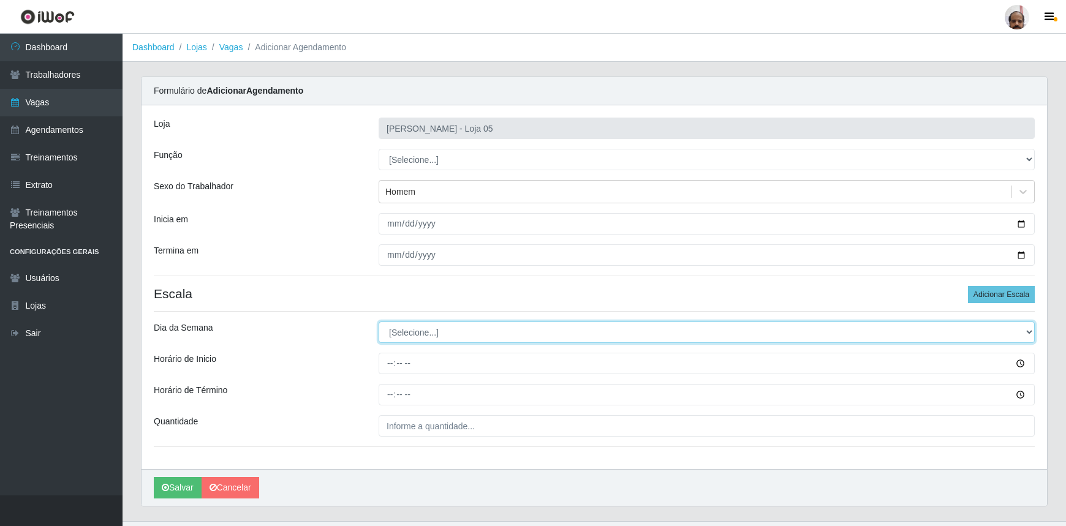
drag, startPoint x: 1029, startPoint y: 332, endPoint x: 1017, endPoint y: 331, distance: 12.3
click at [1029, 332] on select "[Selecione...] Segunda Terça Quarta Quinta Sexta Sábado Domingo" at bounding box center [707, 332] width 656 height 21
select select "2"
click at [379, 322] on select "[Selecione...] Segunda Terça Quarta Quinta Sexta Sábado Domingo" at bounding box center [707, 332] width 656 height 21
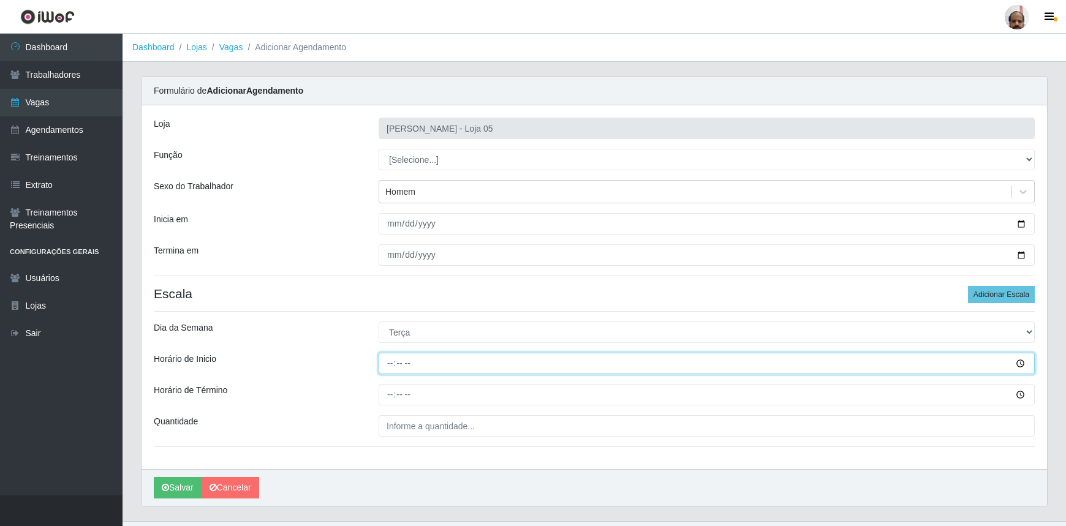
click at [389, 368] on input "Horário de Inicio" at bounding box center [707, 363] width 656 height 21
type input "23:00"
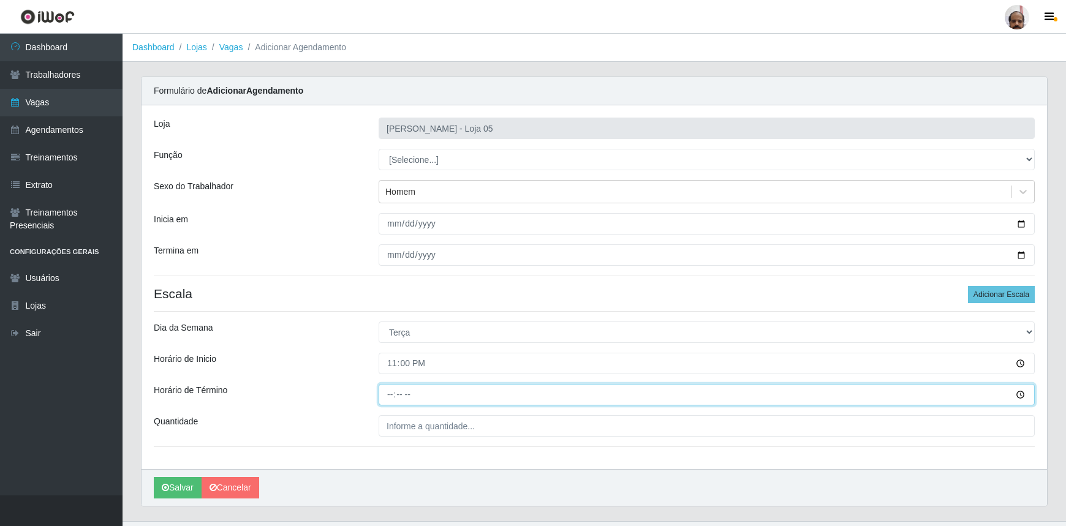
click at [387, 399] on input "Horário de Término" at bounding box center [707, 394] width 656 height 21
type input "05:00"
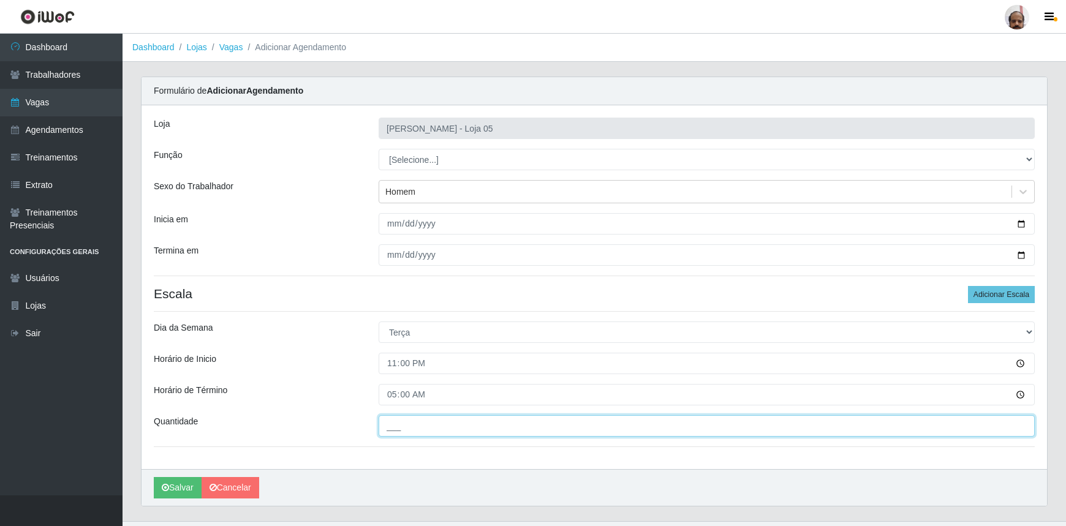
click at [400, 431] on input "___" at bounding box center [707, 425] width 656 height 21
type input "3__"
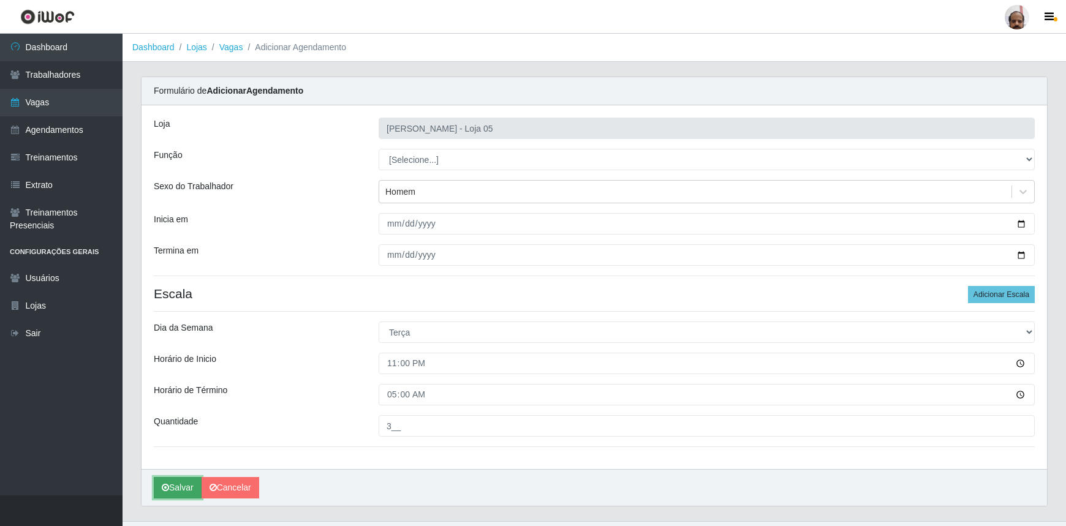
click at [163, 490] on icon "submit" at bounding box center [165, 487] width 7 height 9
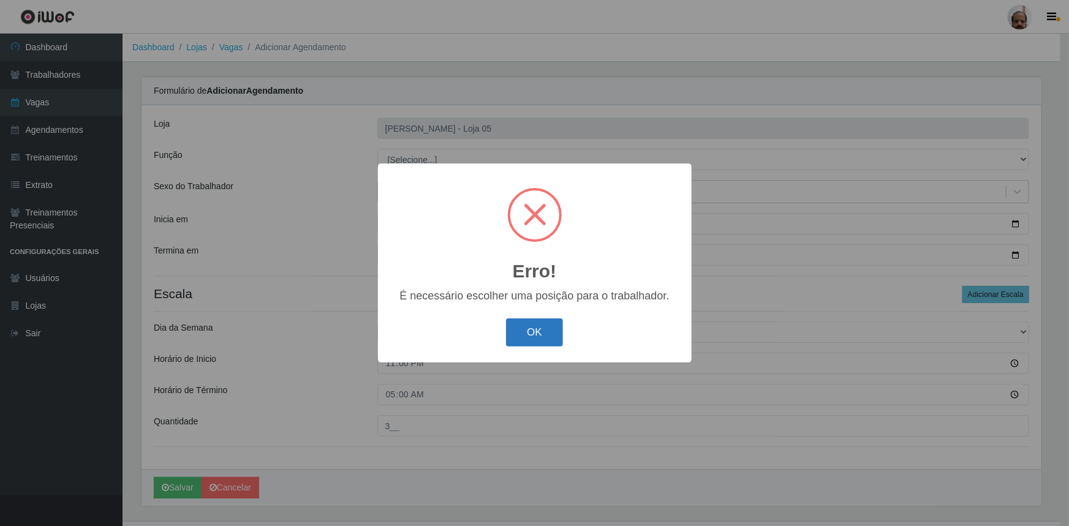
click at [538, 333] on button "OK" at bounding box center [534, 333] width 57 height 29
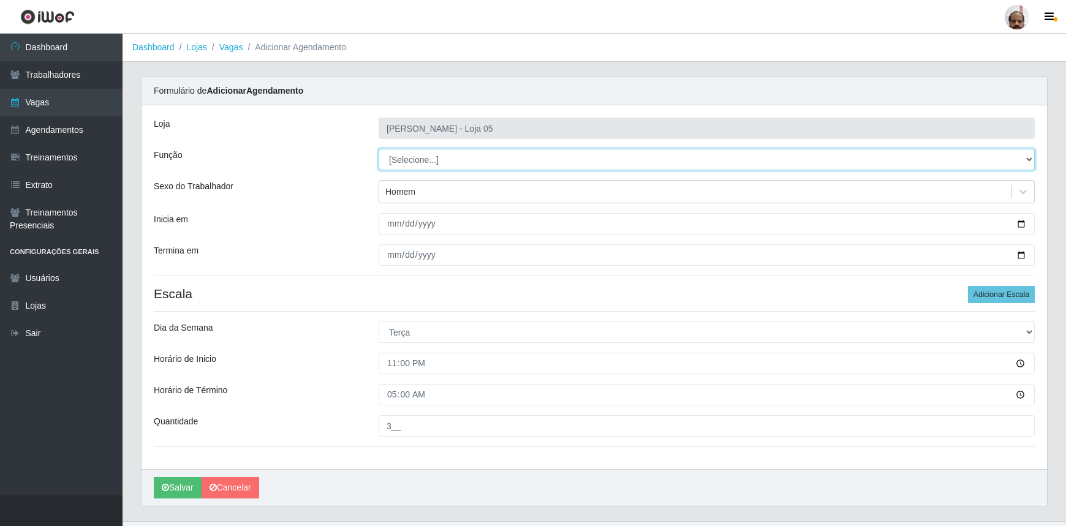
click at [1031, 160] on select "[Selecione...] ASG ASG + ASG ++ Auxiliar de Depósito Auxiliar de Depósito + Aux…" at bounding box center [707, 159] width 656 height 21
select select "82"
click at [379, 149] on select "[Selecione...] ASG ASG + ASG ++ Auxiliar de Depósito Auxiliar de Depósito + Aux…" at bounding box center [707, 159] width 656 height 21
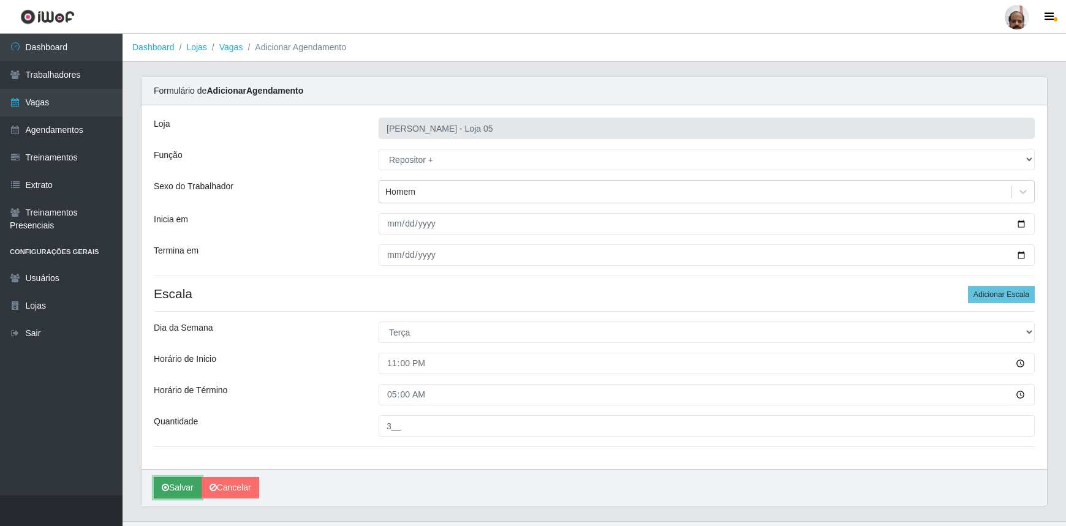
click at [179, 487] on button "Salvar" at bounding box center [178, 487] width 48 height 21
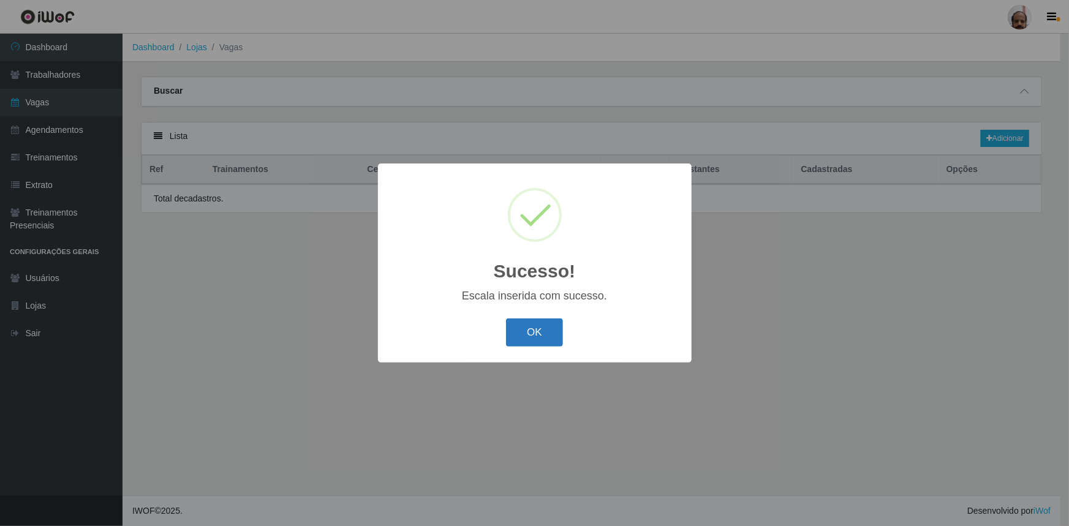
click at [551, 332] on button "OK" at bounding box center [534, 333] width 57 height 29
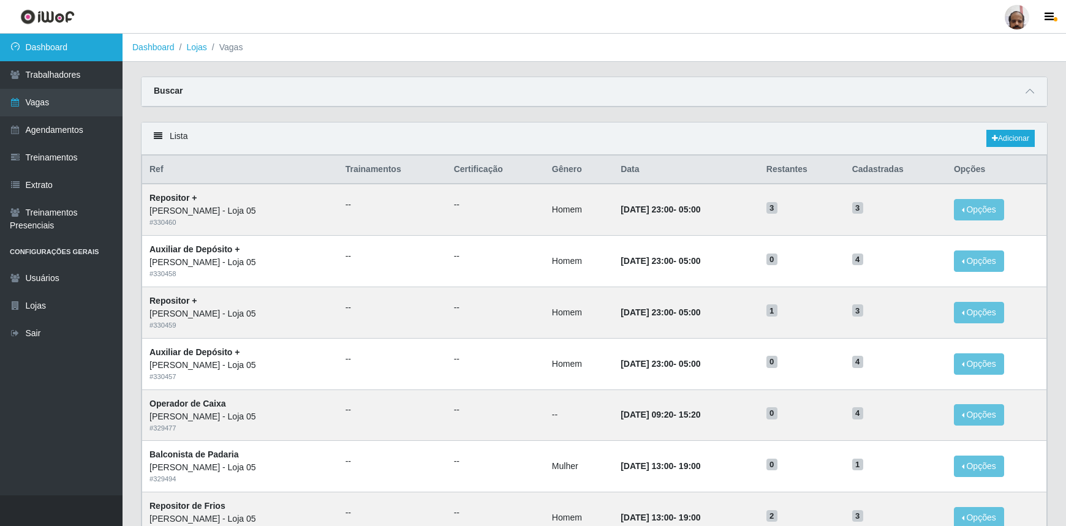
click at [62, 47] on link "Dashboard" at bounding box center [61, 48] width 123 height 28
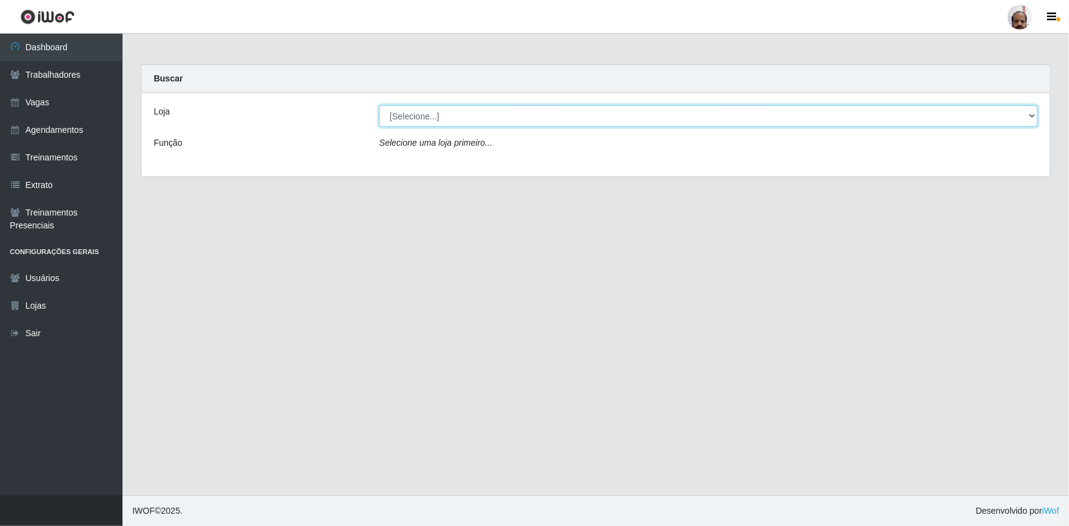
drag, startPoint x: 1030, startPoint y: 115, endPoint x: 986, endPoint y: 115, distance: 44.1
click at [1030, 115] on select "[Selecione...] Mar Vermelho - Loja 05" at bounding box center [708, 115] width 658 height 21
select select "252"
click at [379, 105] on select "[Selecione...] Mar Vermelho - Loja 05" at bounding box center [708, 115] width 658 height 21
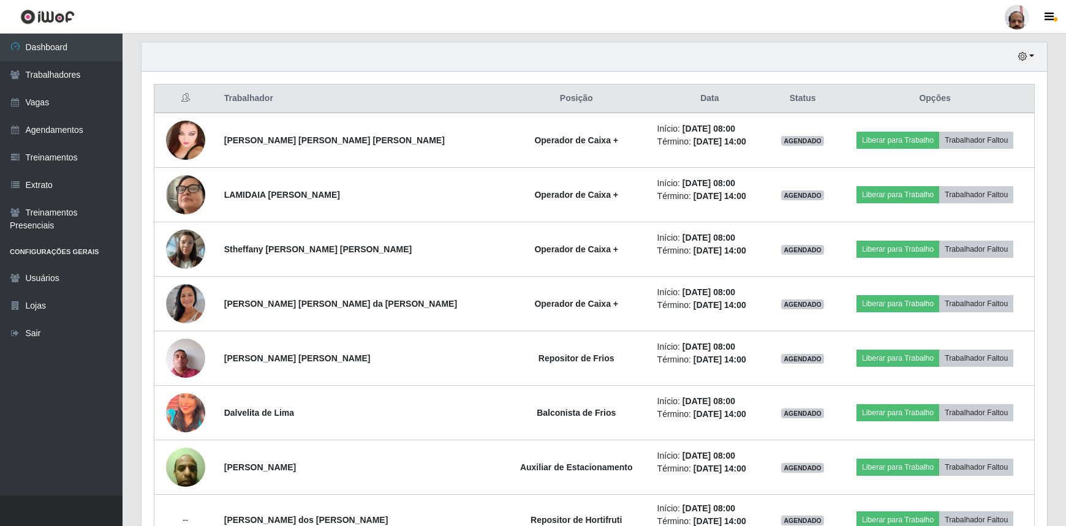
scroll to position [90, 0]
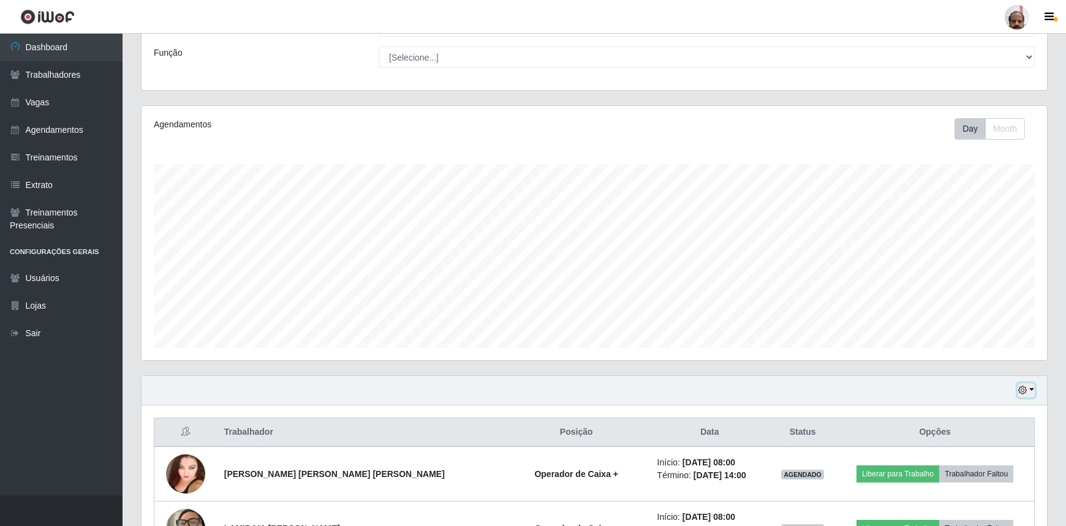
click at [1025, 391] on icon "button" at bounding box center [1022, 390] width 9 height 9
click at [966, 348] on button "1 Semana" at bounding box center [984, 346] width 97 height 26
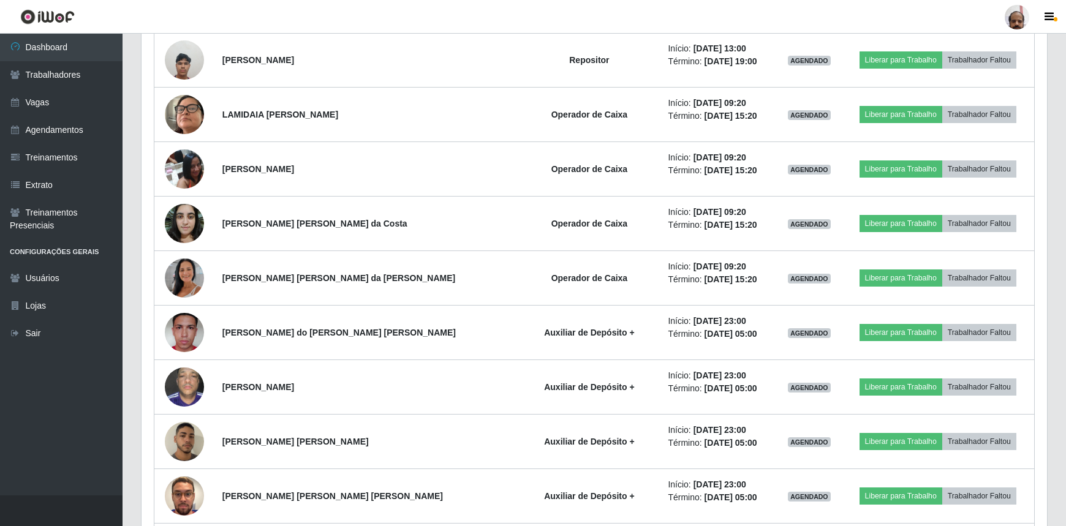
scroll to position [1816, 0]
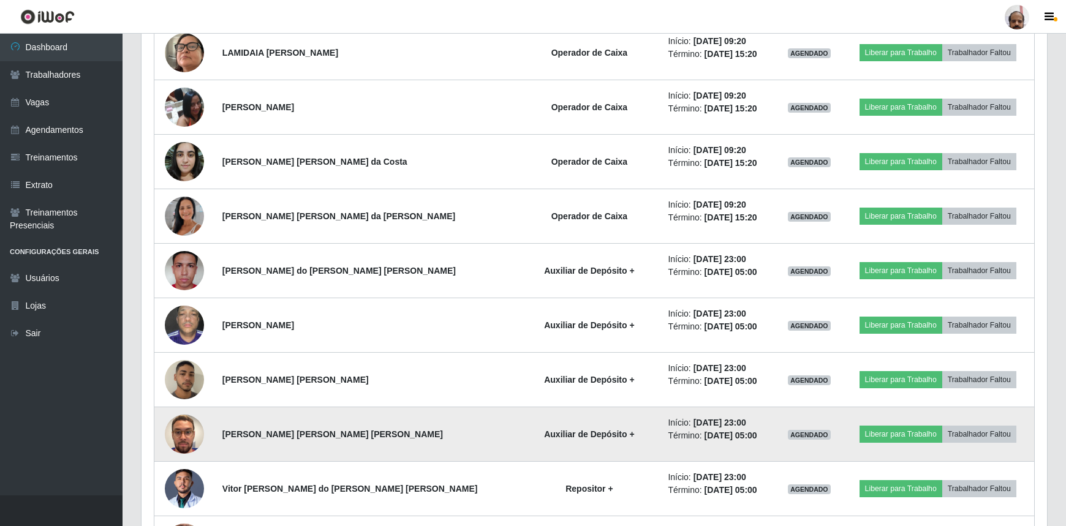
click at [193, 438] on img at bounding box center [184, 434] width 39 height 70
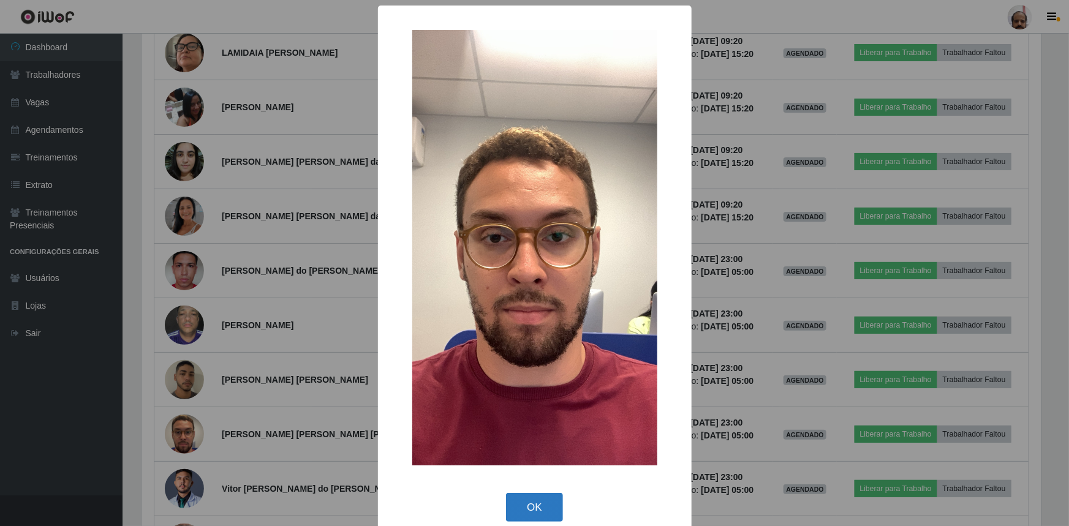
click at [541, 508] on button "OK" at bounding box center [534, 507] width 57 height 29
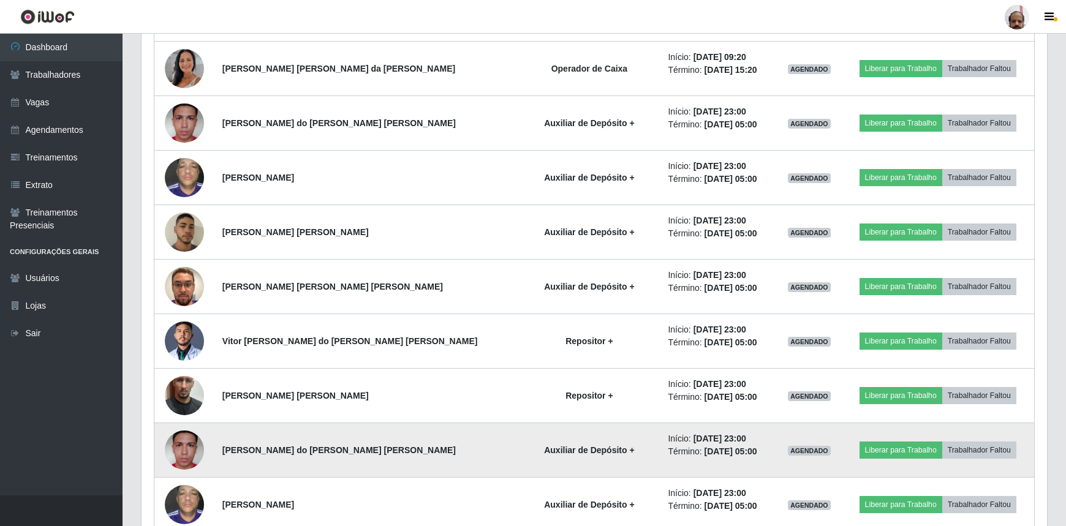
scroll to position [1983, 0]
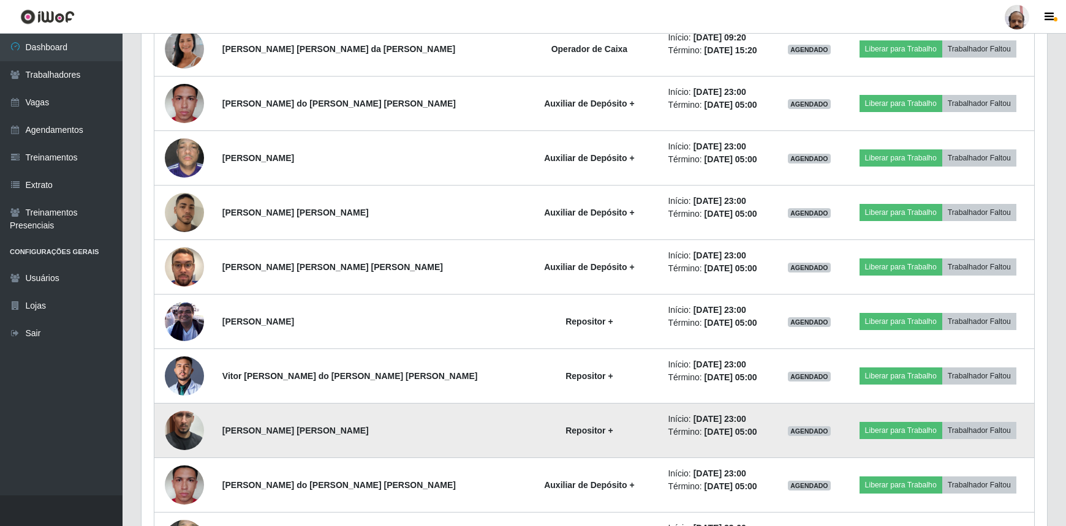
click at [198, 426] on img at bounding box center [184, 431] width 39 height 70
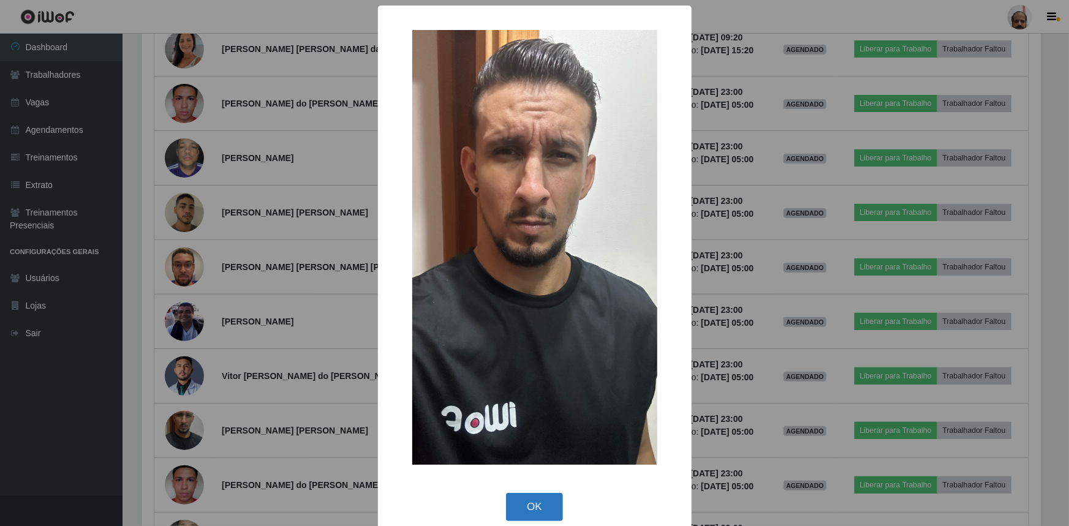
click at [535, 508] on button "OK" at bounding box center [534, 507] width 57 height 29
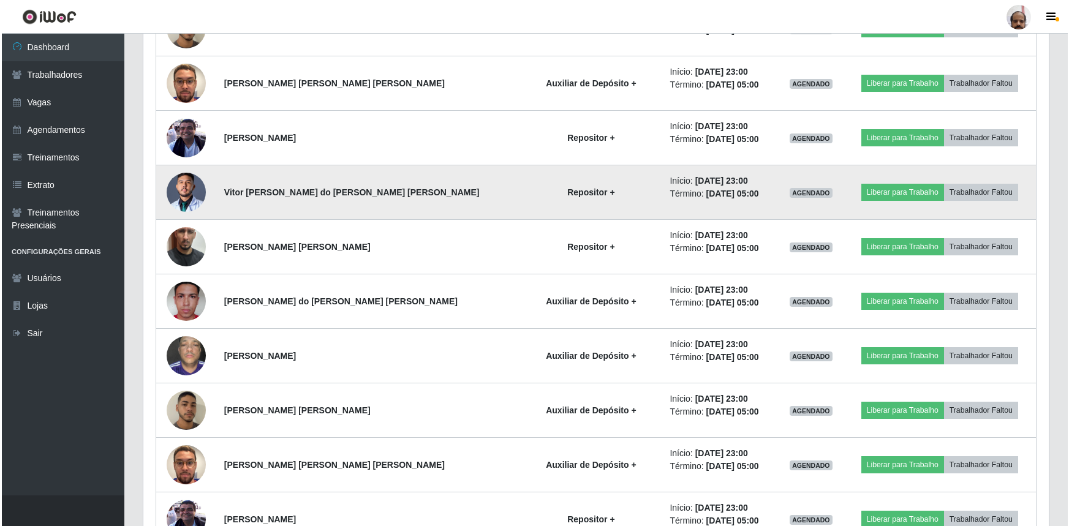
scroll to position [2239, 0]
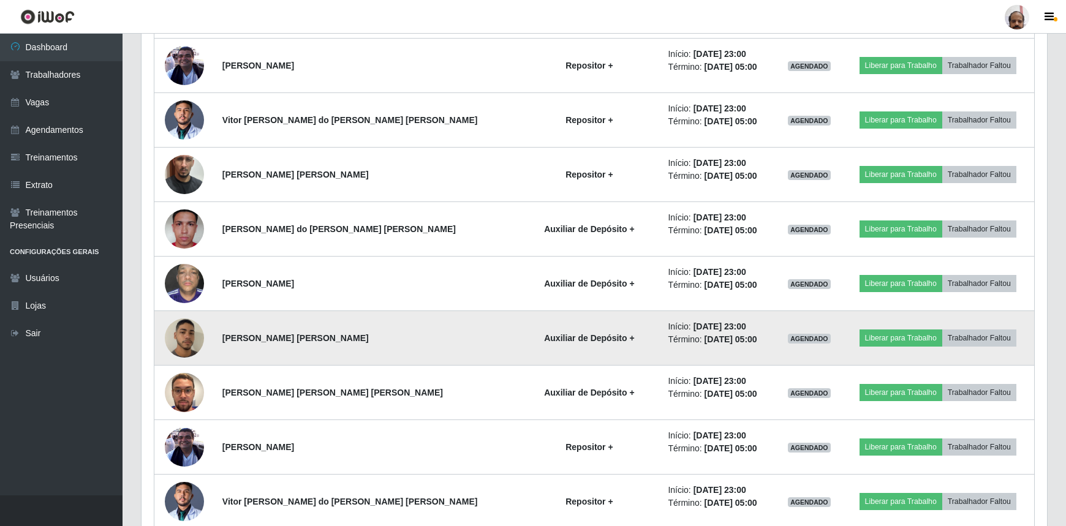
click at [198, 339] on img at bounding box center [184, 338] width 39 height 69
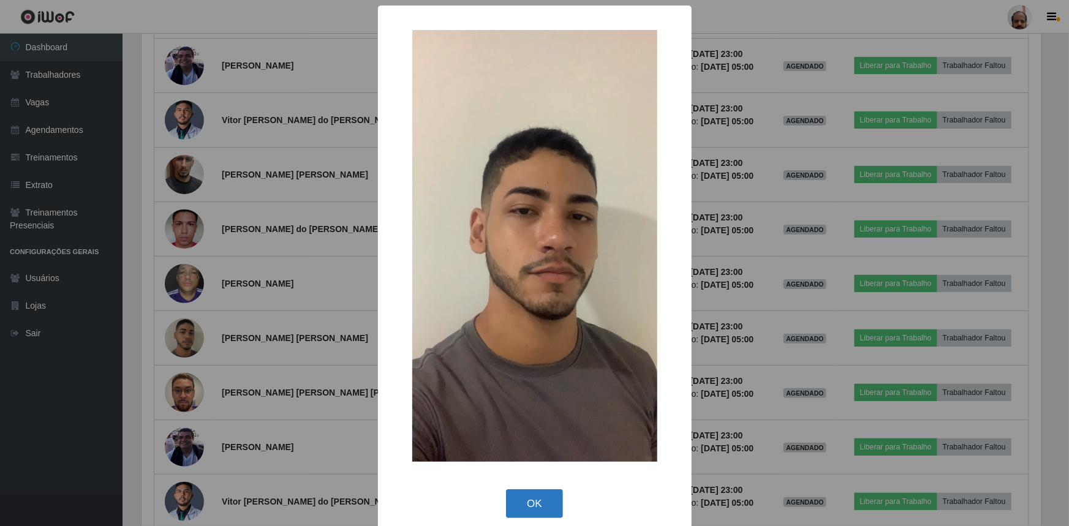
click at [533, 500] on button "OK" at bounding box center [534, 503] width 57 height 29
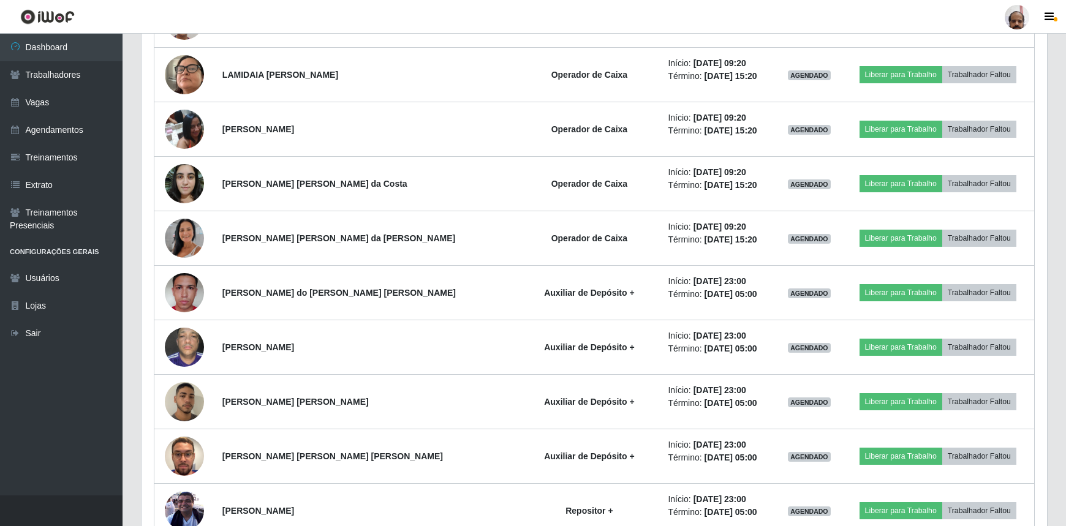
scroll to position [1515, 0]
